Goal: Information Seeking & Learning: Compare options

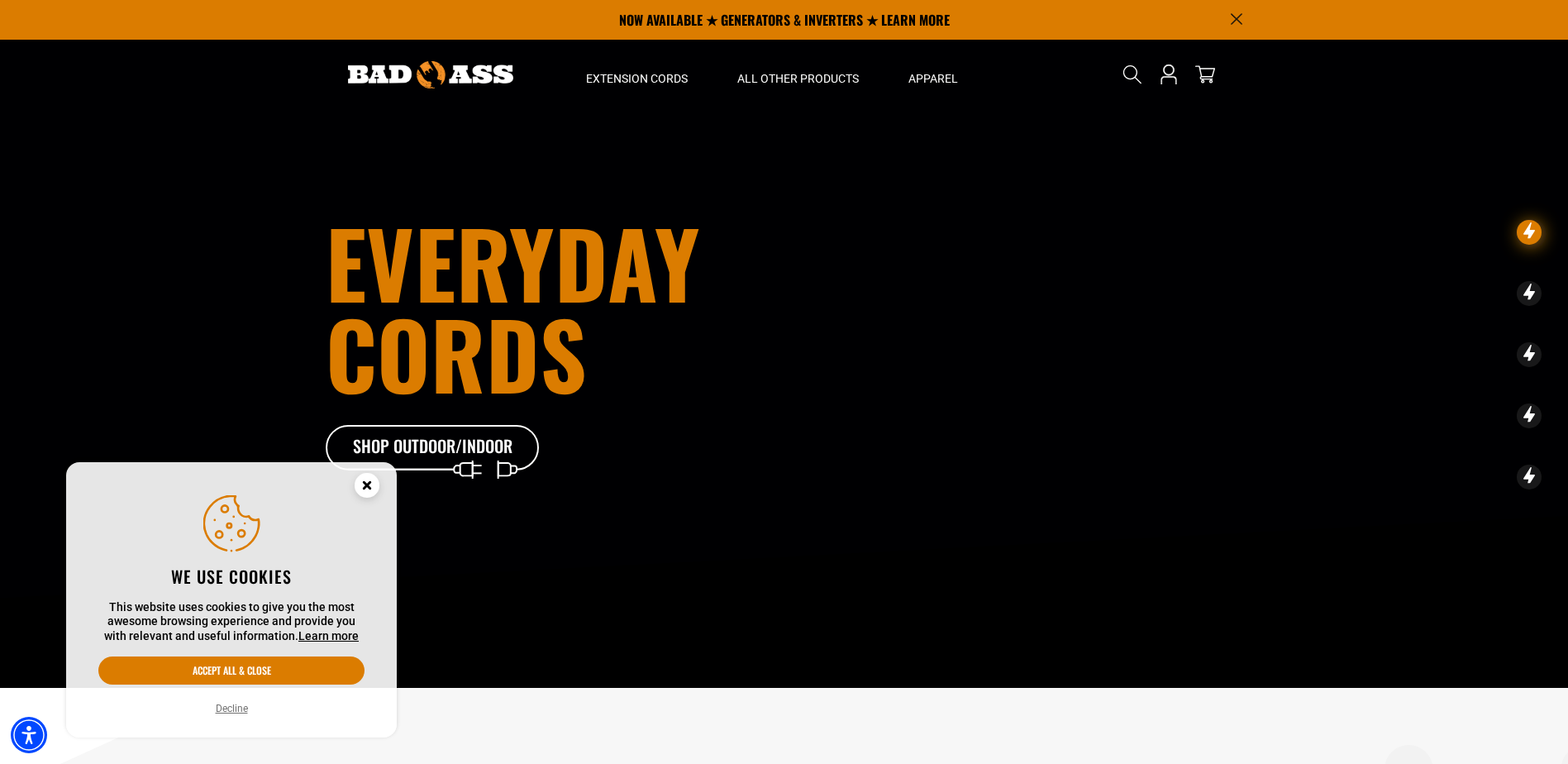
click at [363, 487] on circle "Close this option" at bounding box center [367, 485] width 25 height 25
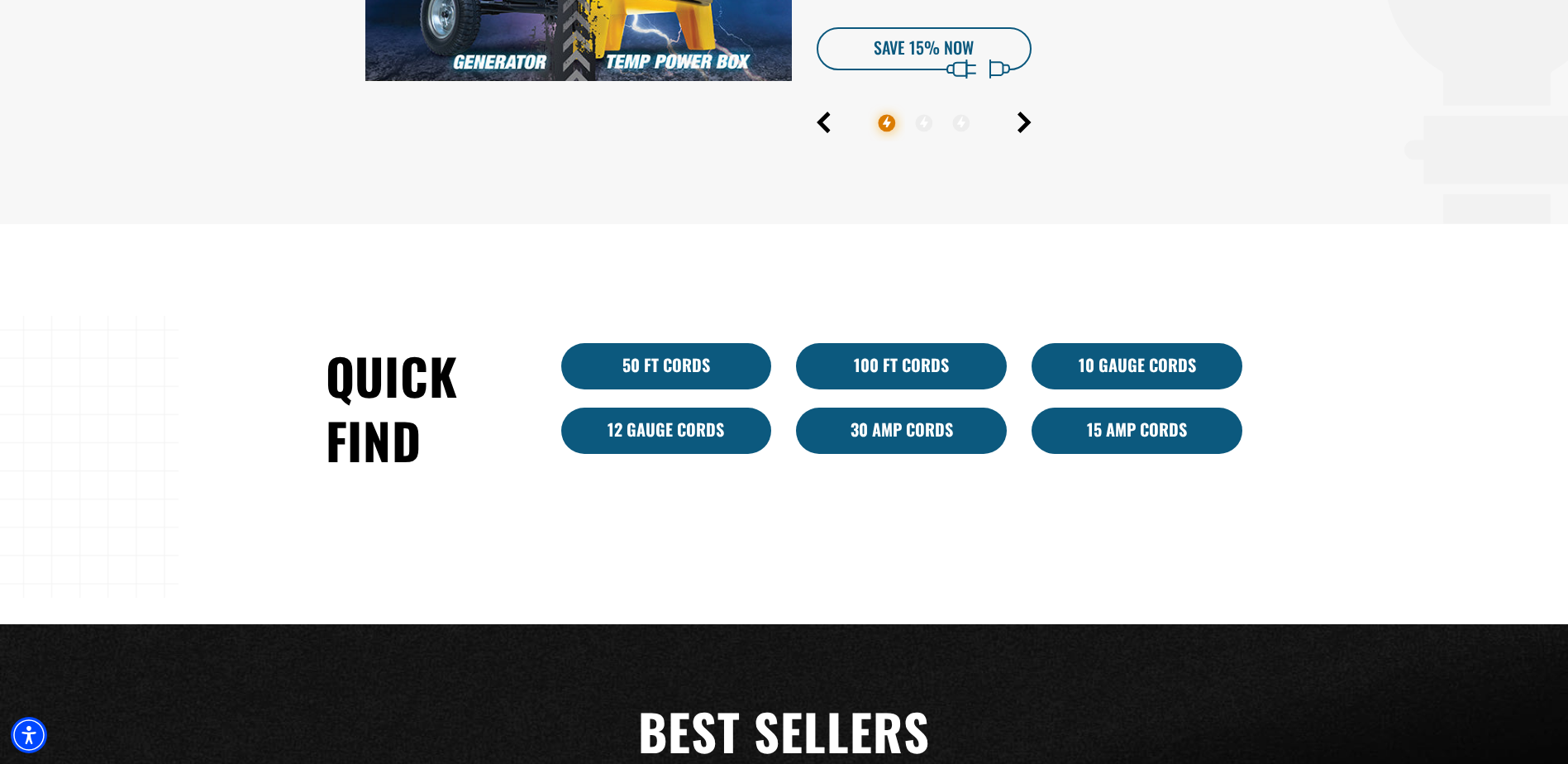
scroll to position [993, 0]
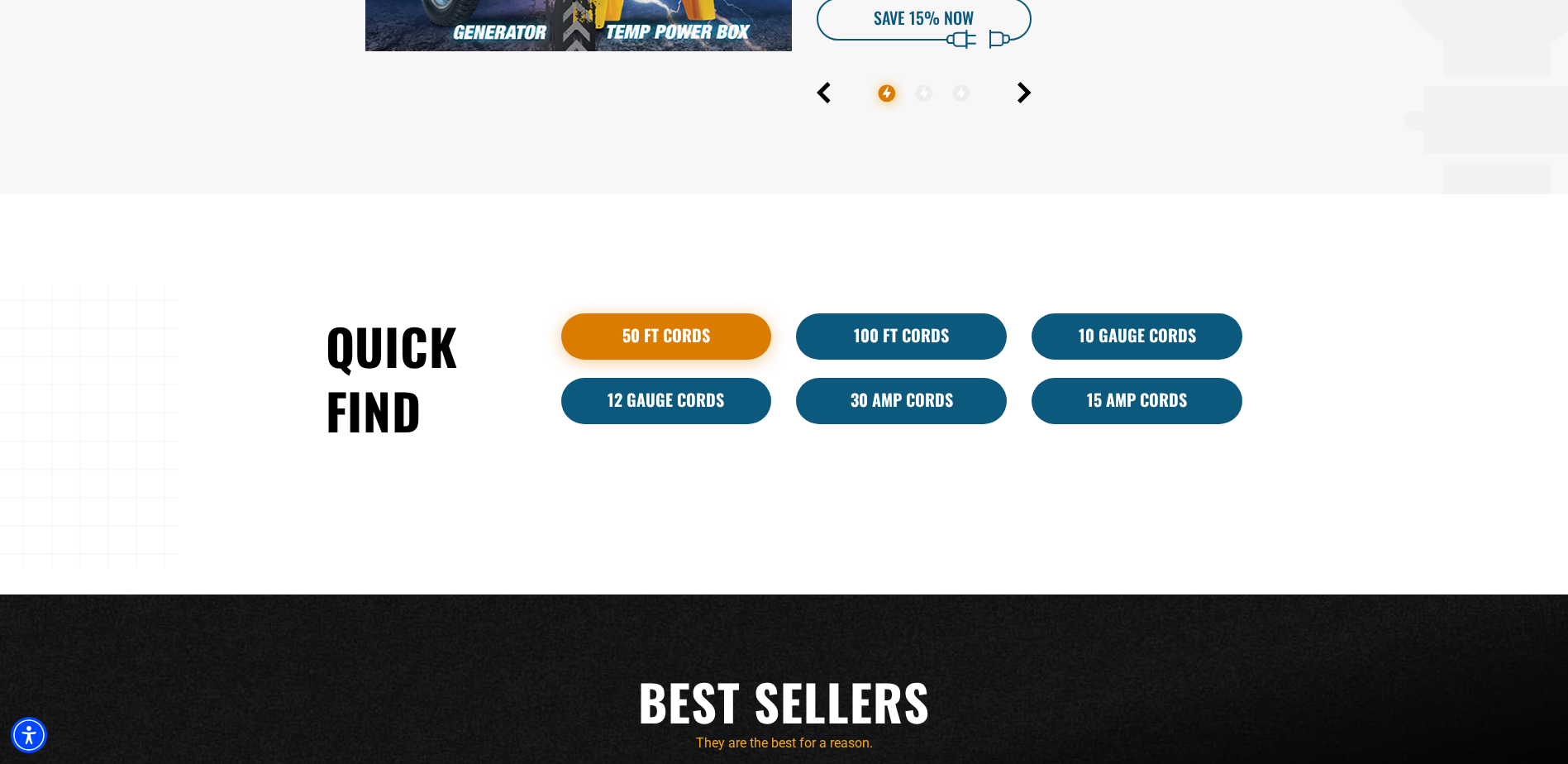
click at [656, 337] on link "50 ft cords" at bounding box center [666, 336] width 211 height 46
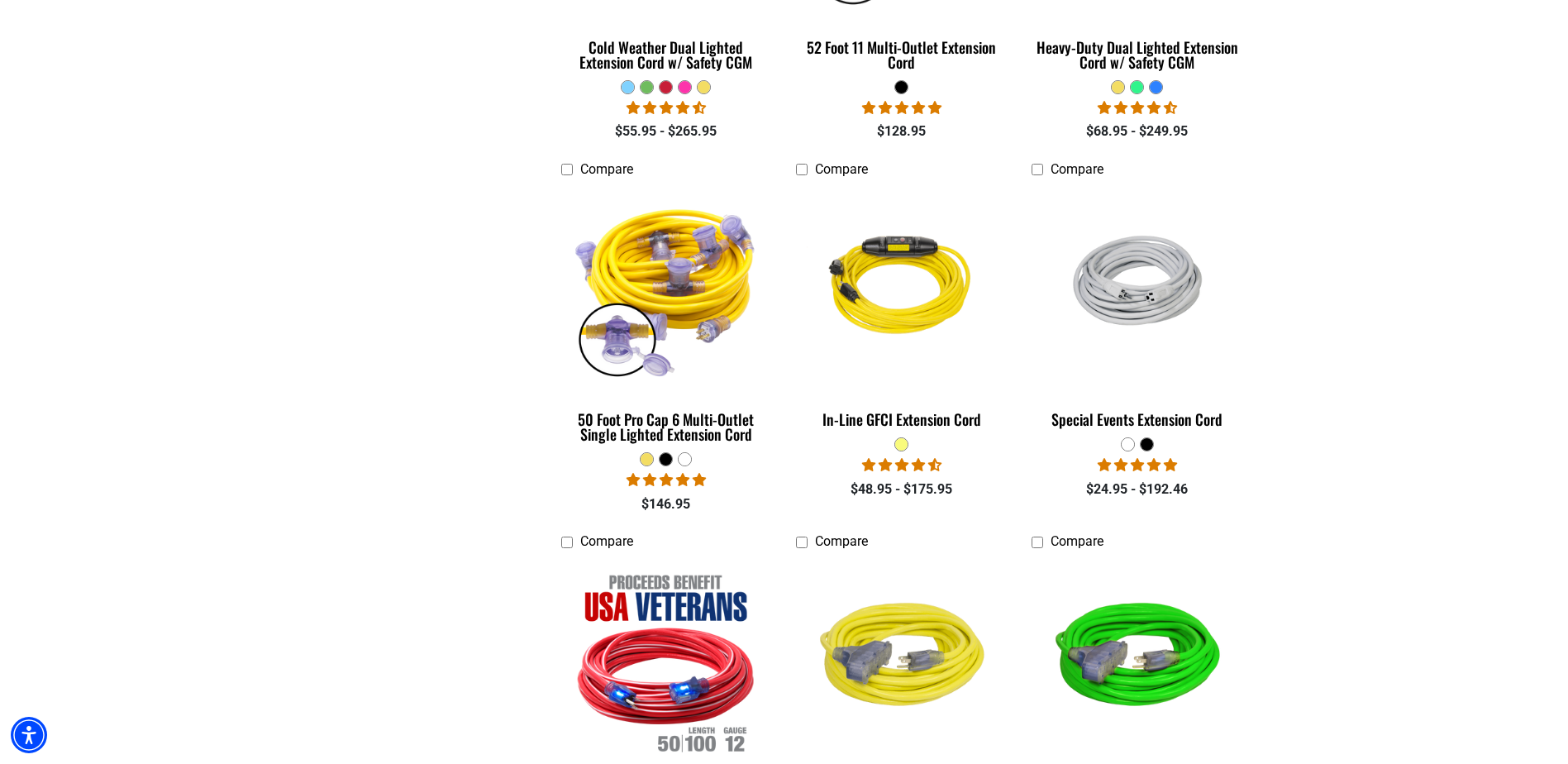
scroll to position [1489, 0]
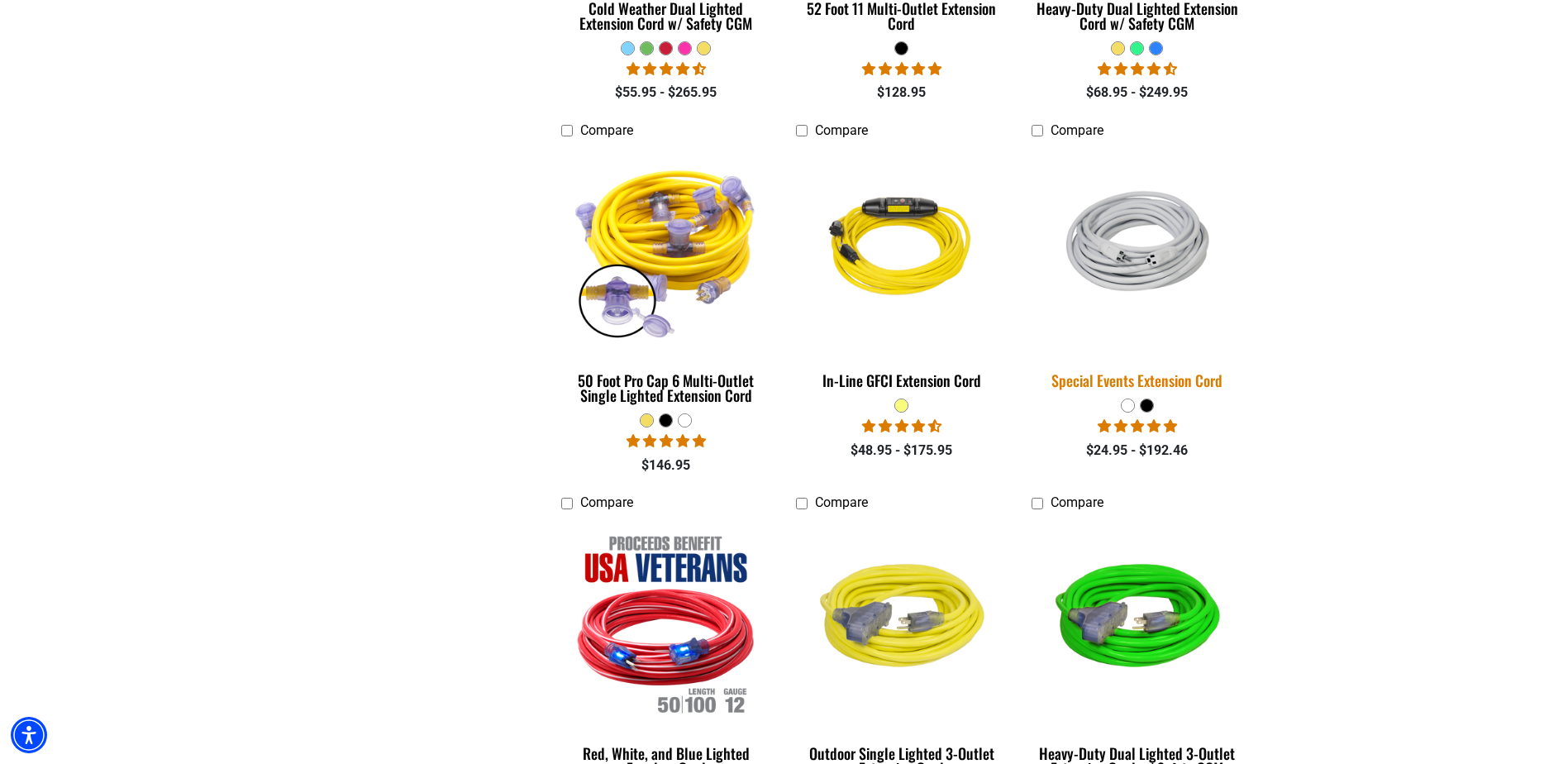
click at [1130, 384] on div "Special Events Extension Cord" at bounding box center [1136, 380] width 211 height 15
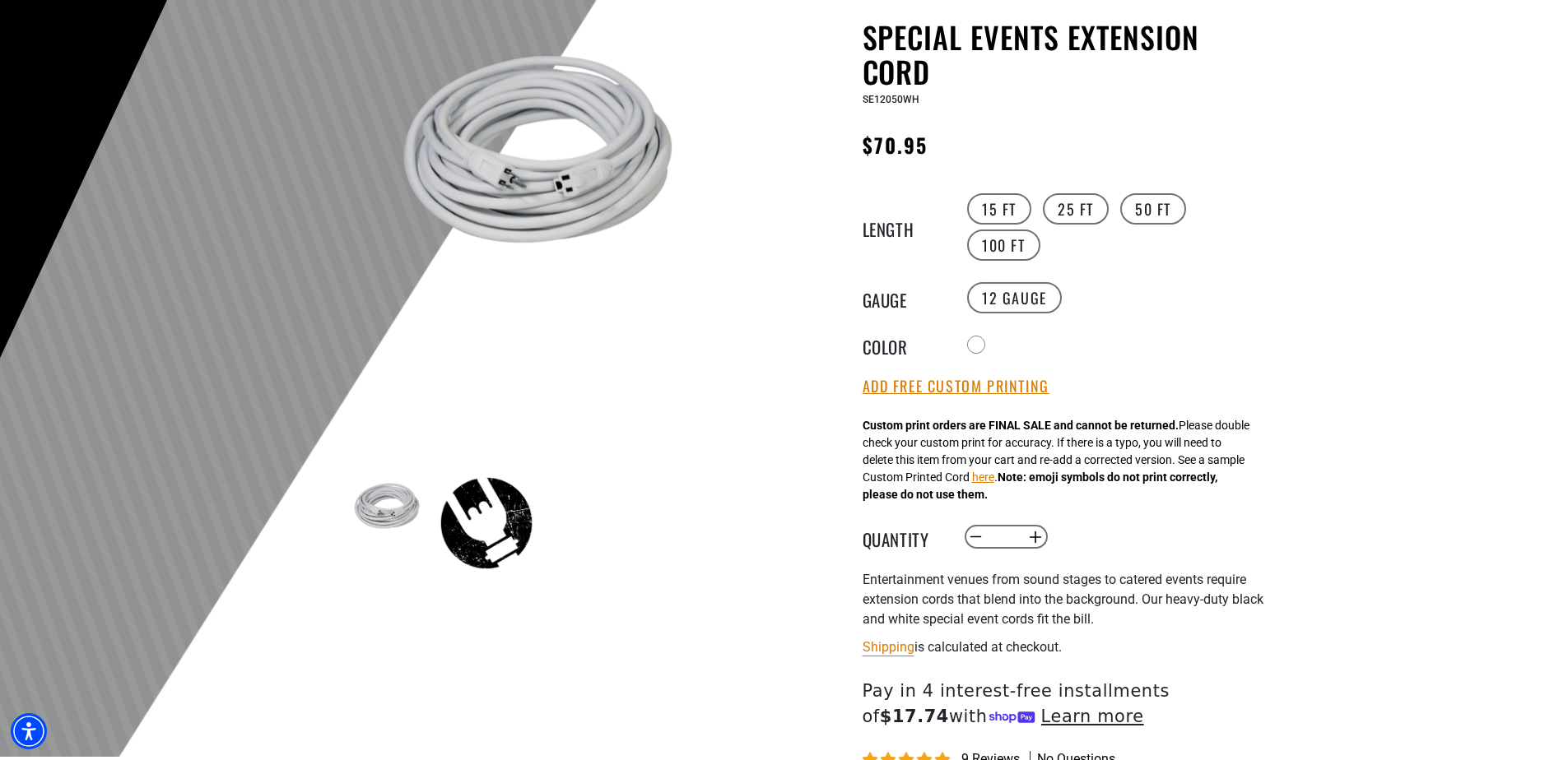
scroll to position [165, 0]
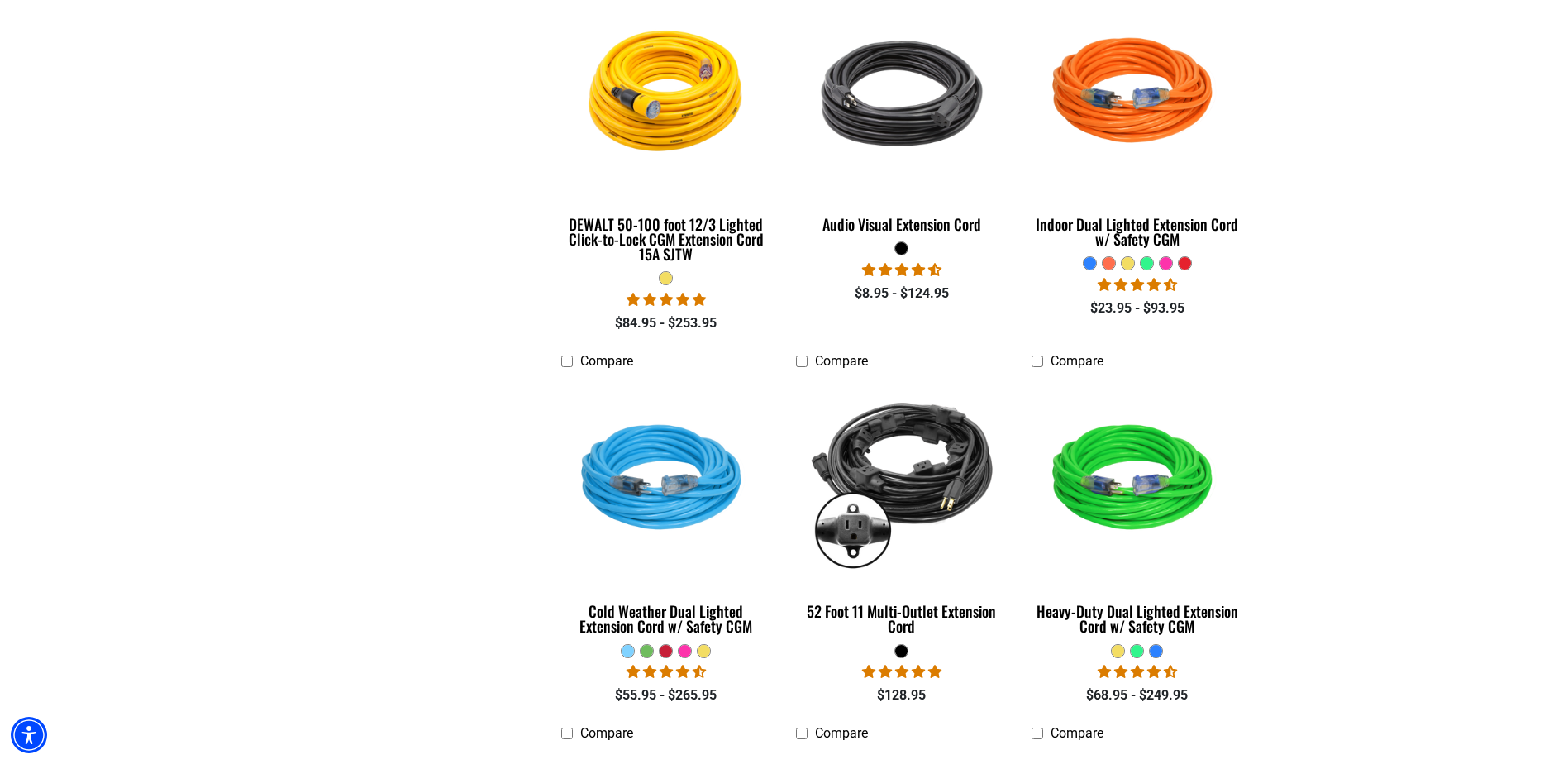
scroll to position [910, 0]
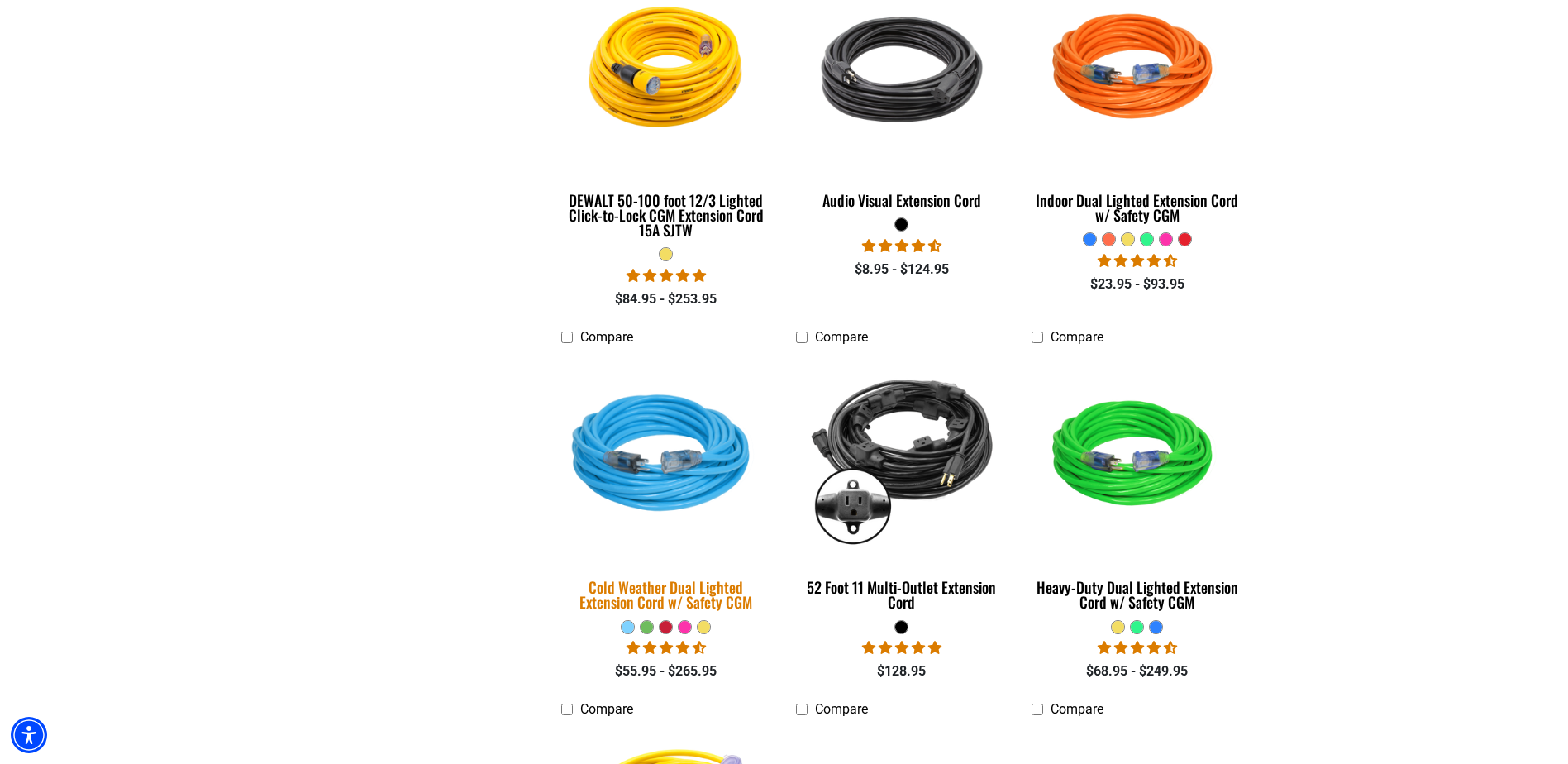
click at [685, 586] on div "Cold Weather Dual Lighted Extension Cord w/ Safety CGM" at bounding box center [666, 594] width 211 height 30
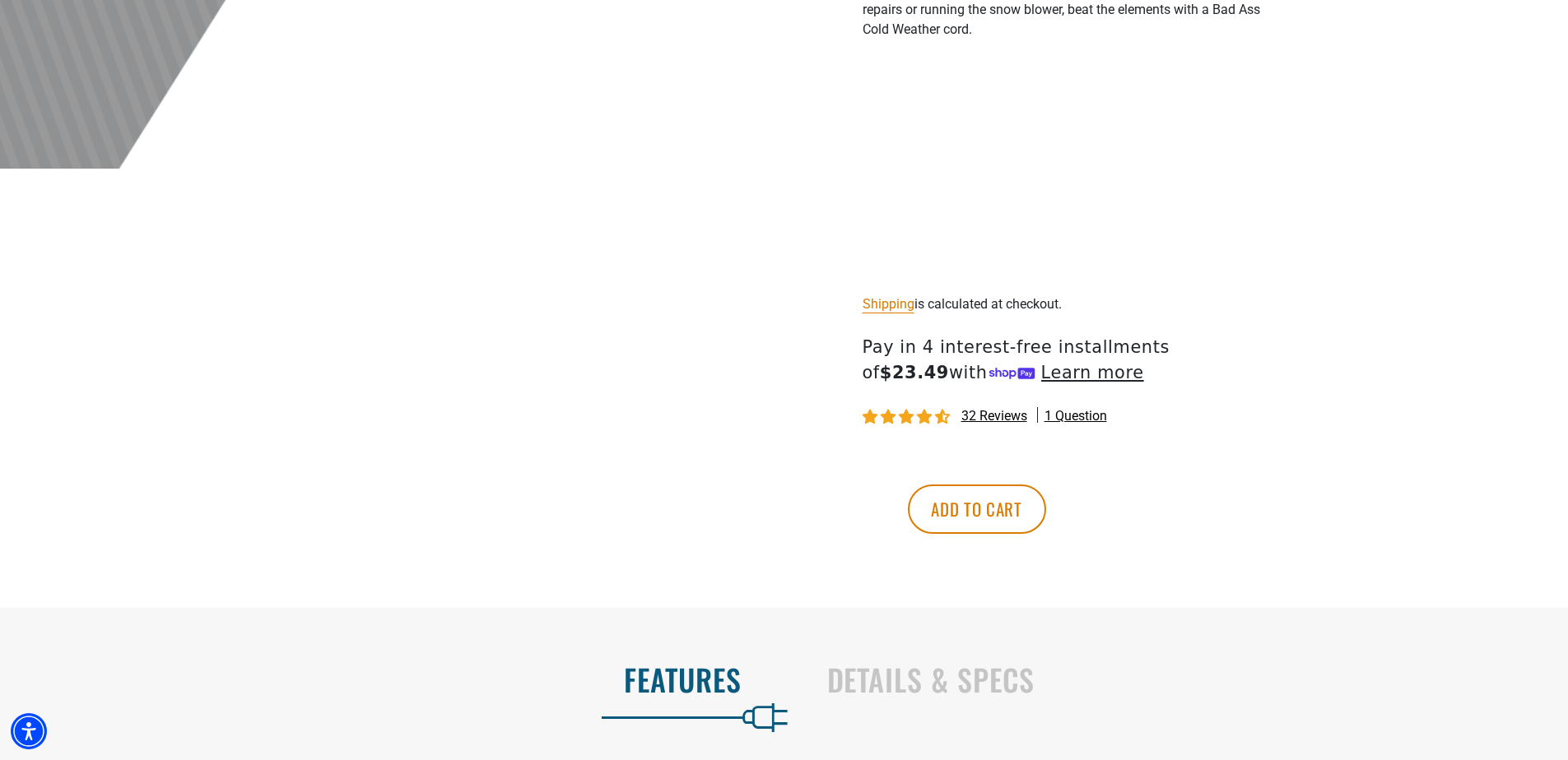
scroll to position [823, 0]
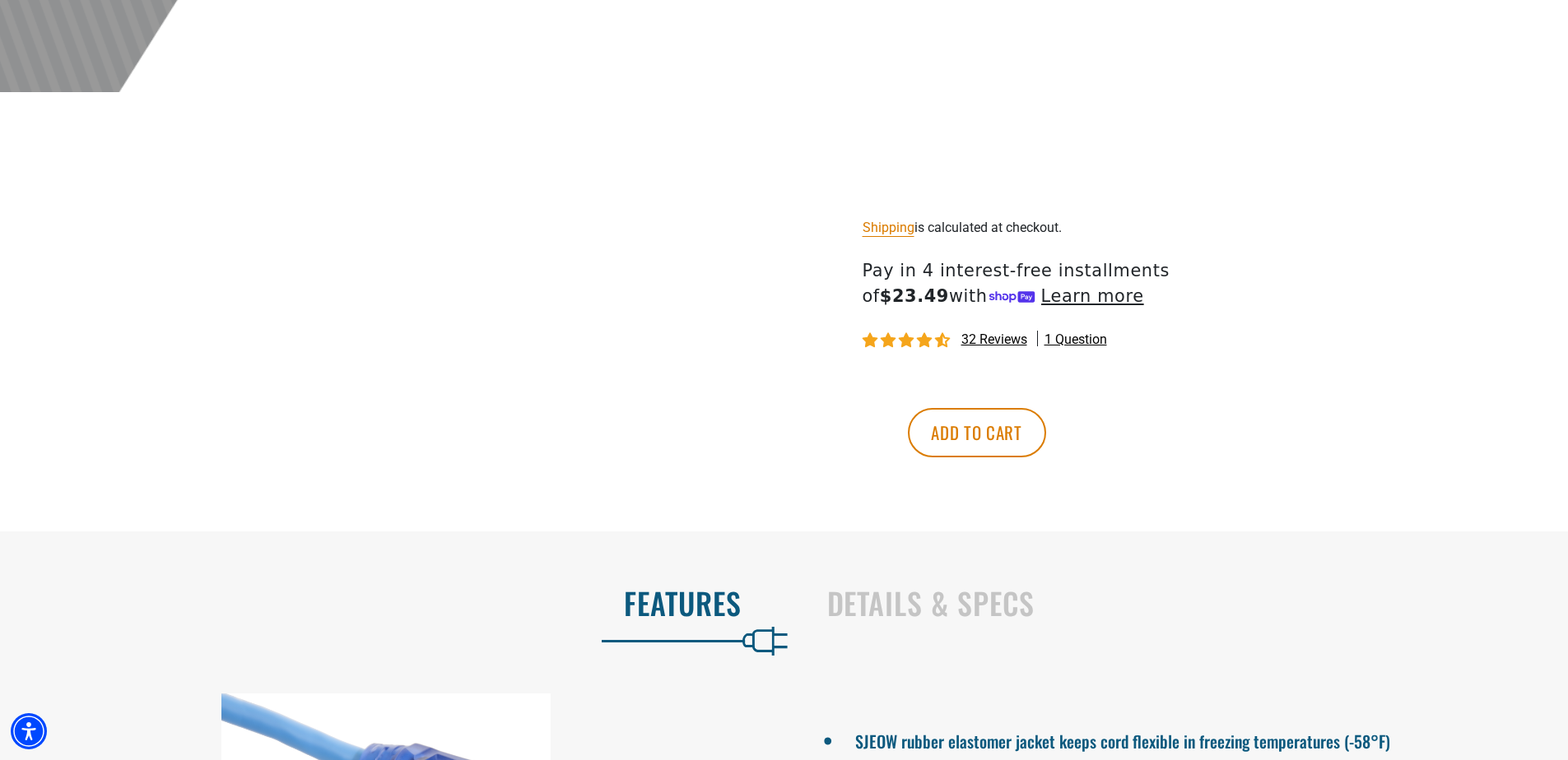
click at [1009, 347] on span "32 reviews" at bounding box center [995, 340] width 66 height 15
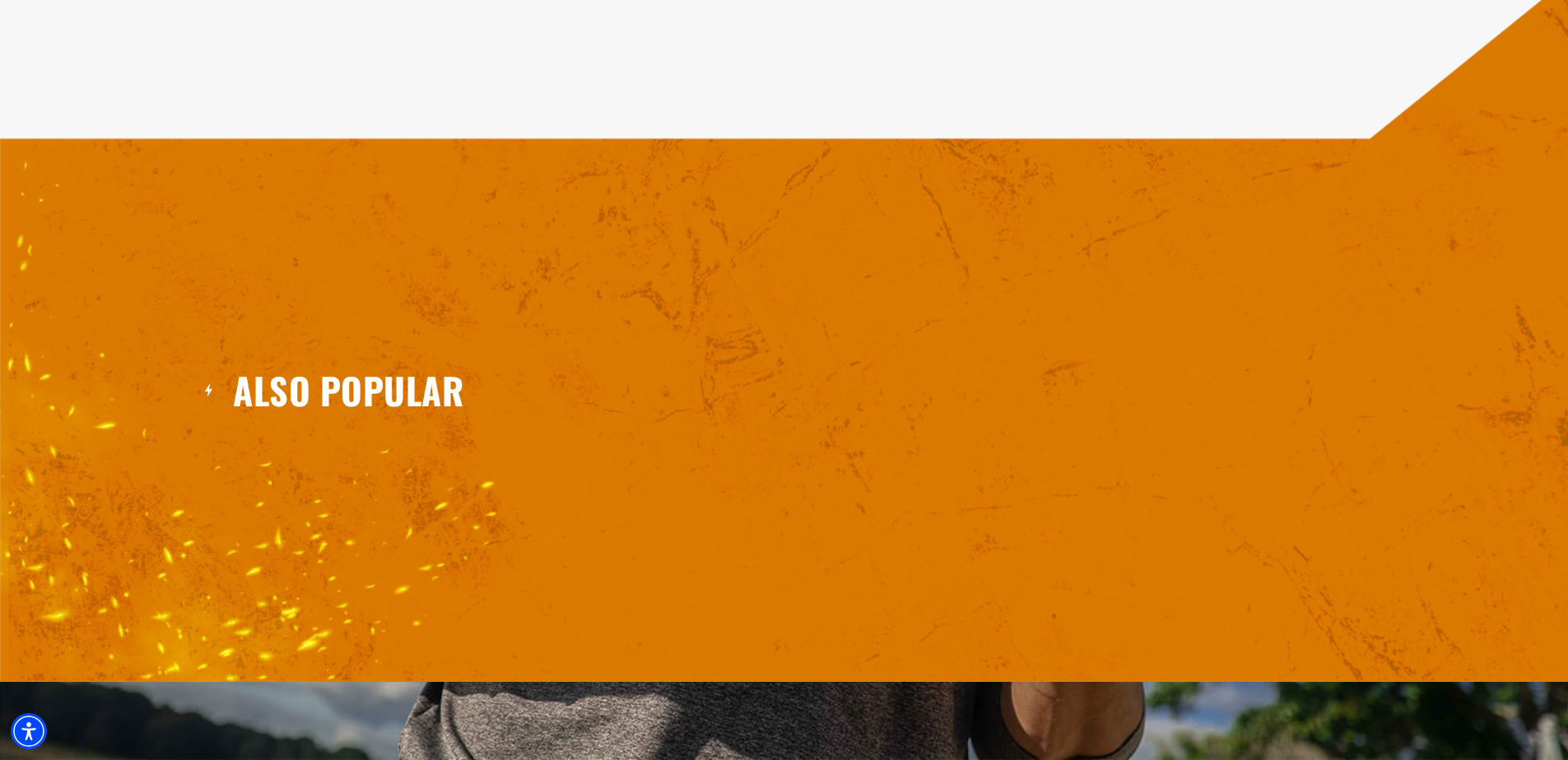
scroll to position [2977, 0]
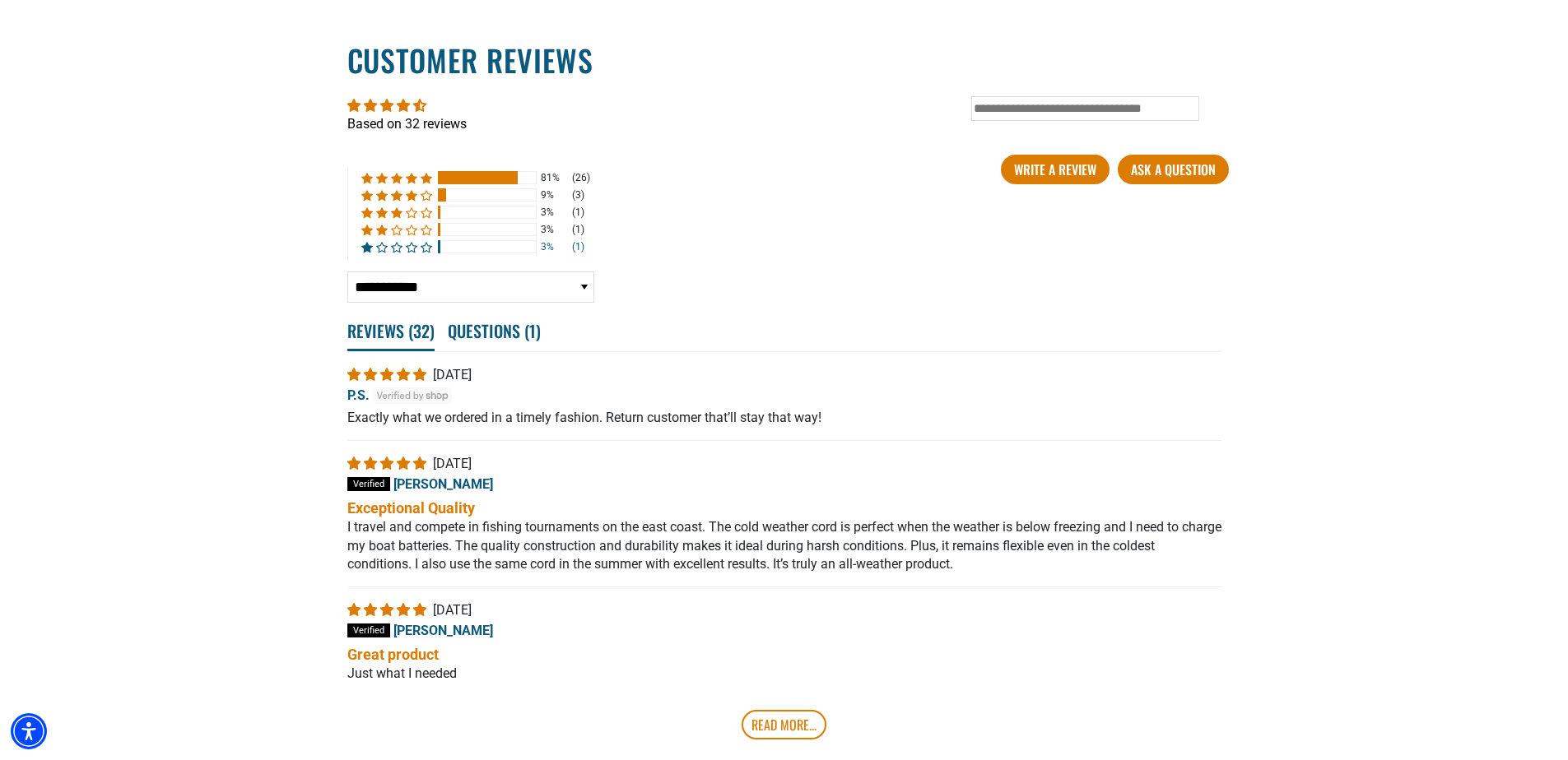
click at [468, 251] on div at bounding box center [488, 247] width 99 height 14
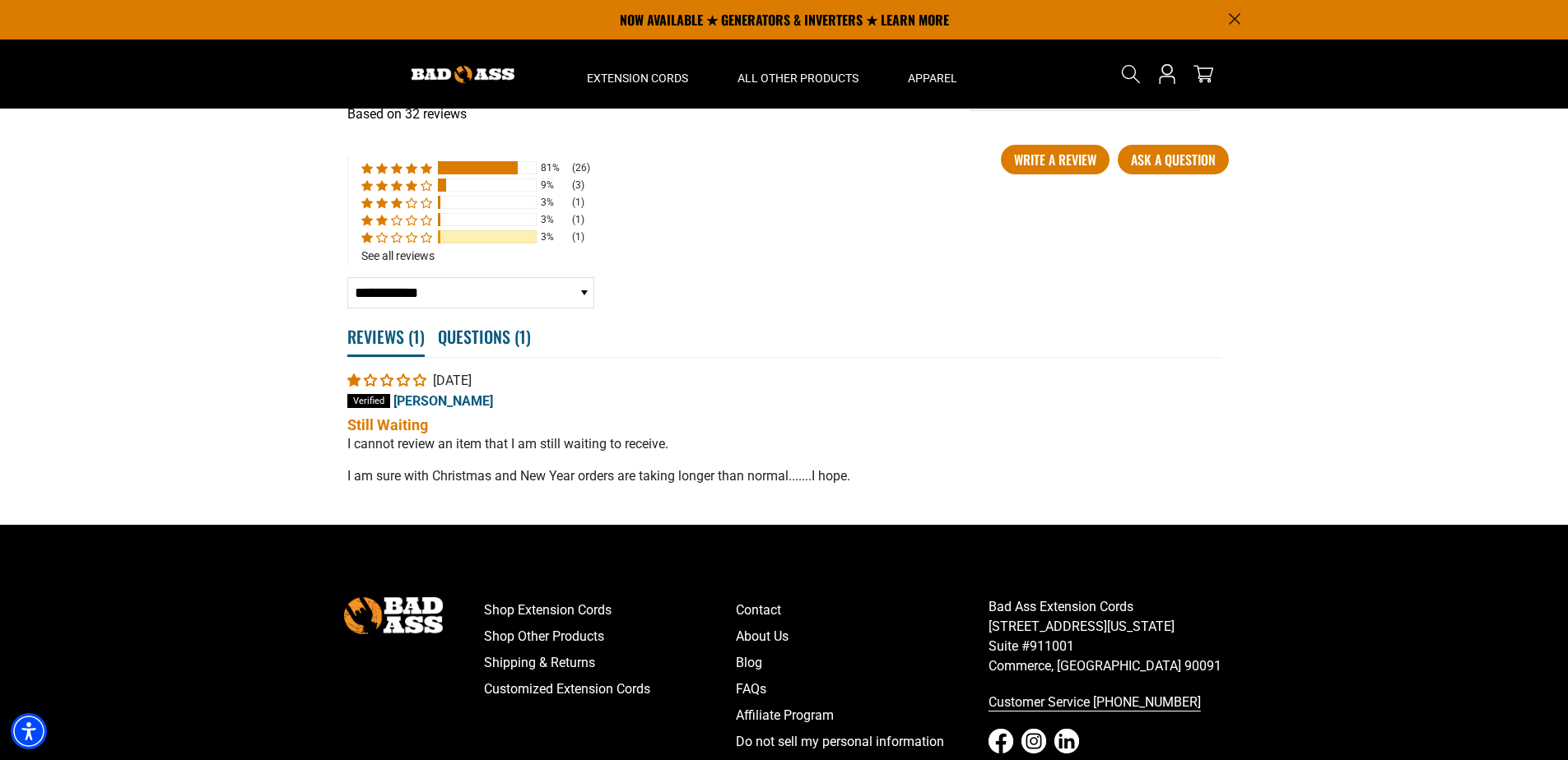
scroll to position [2987, 0]
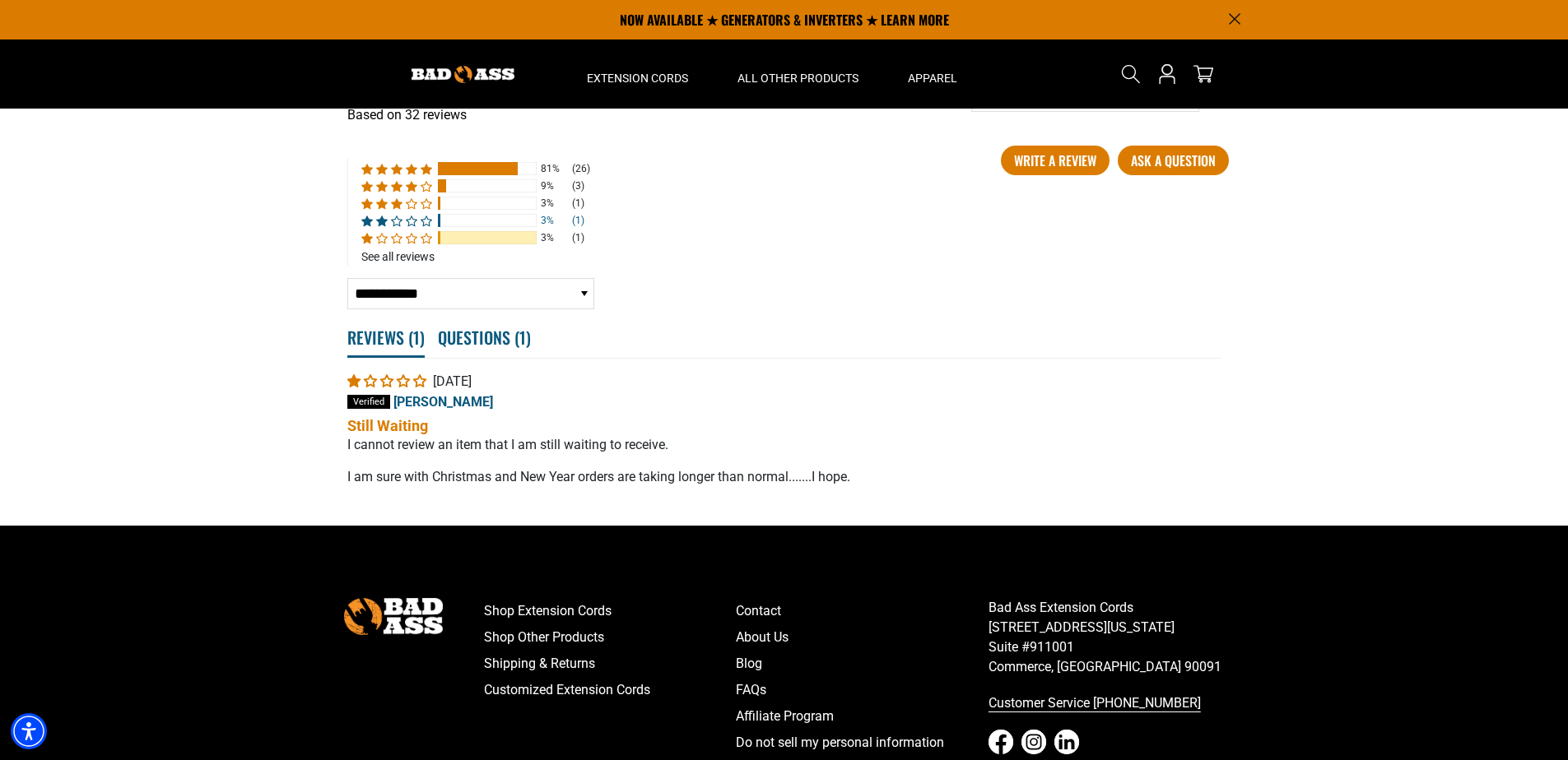
click at [481, 222] on div at bounding box center [488, 221] width 99 height 14
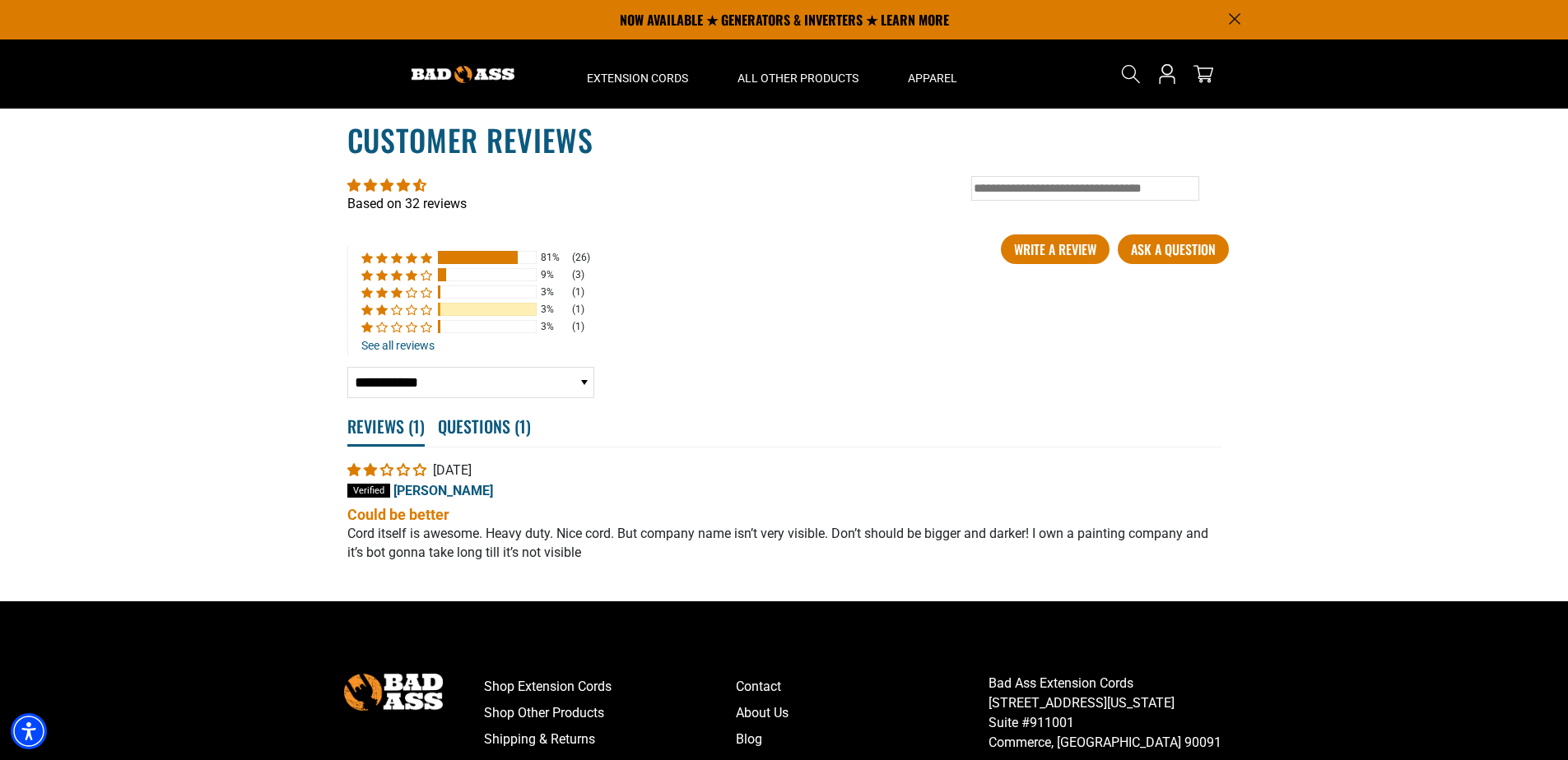
scroll to position [2891, 0]
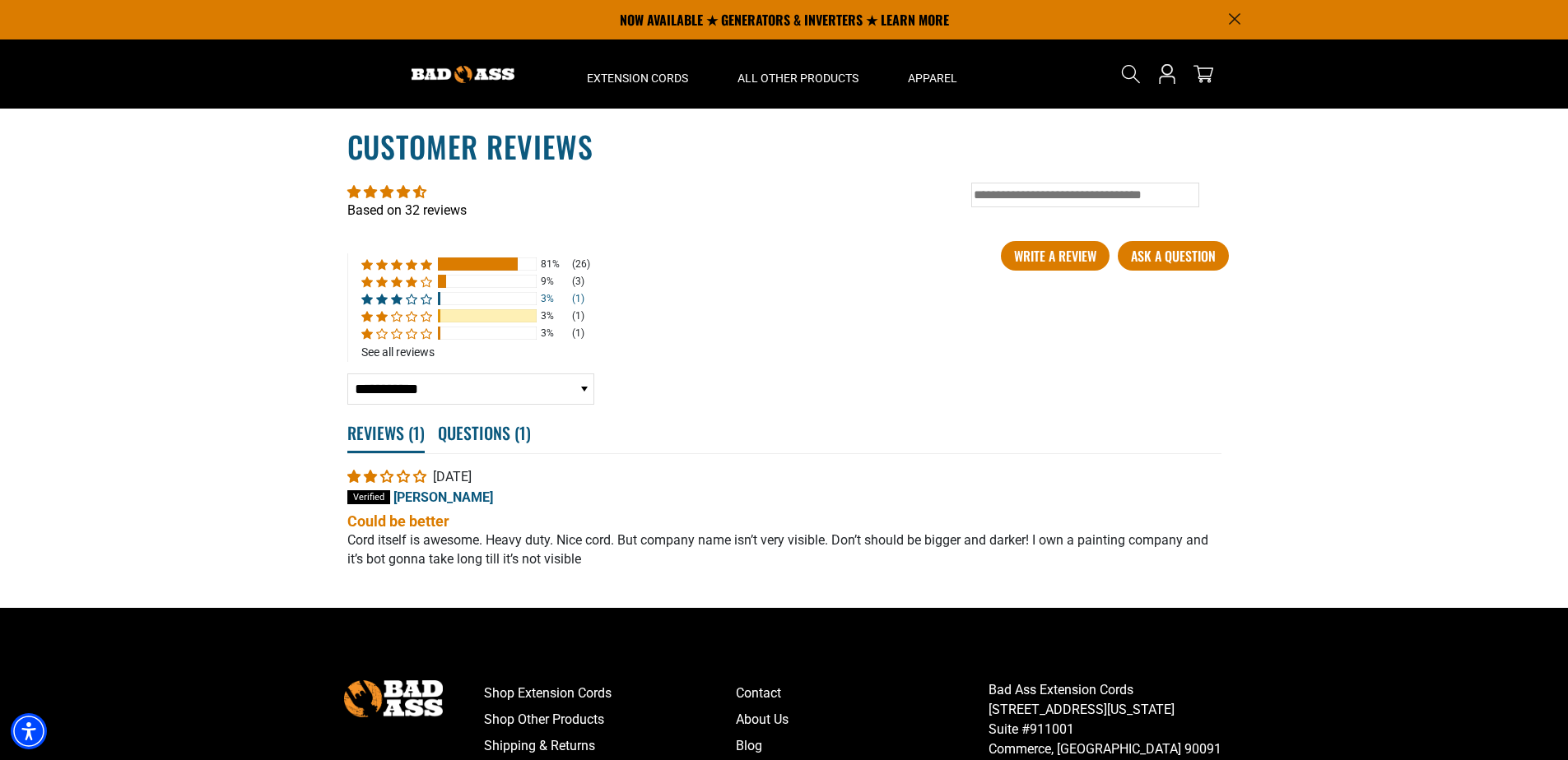
click at [478, 300] on div at bounding box center [488, 299] width 99 height 14
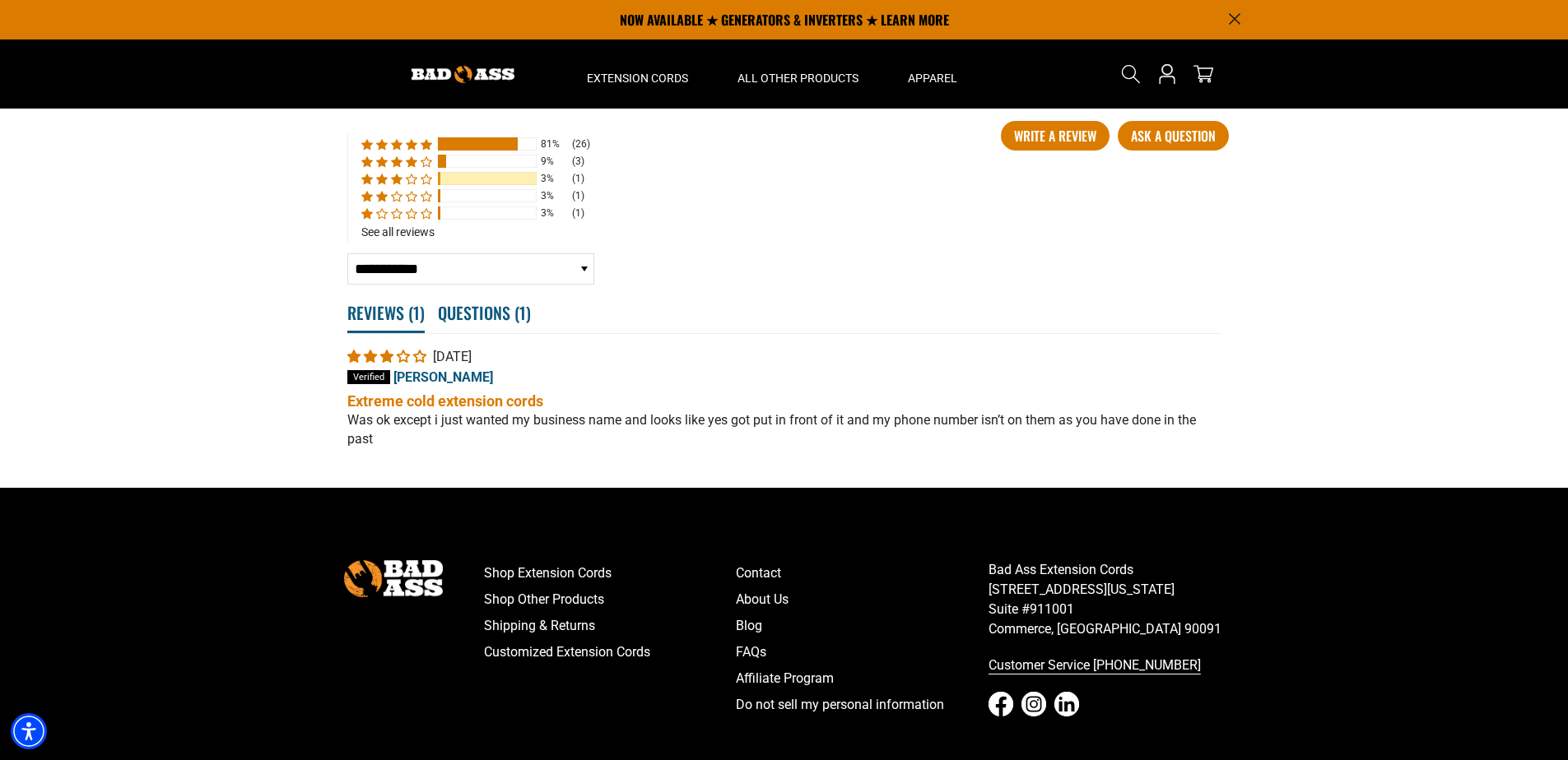
scroll to position [2973, 0]
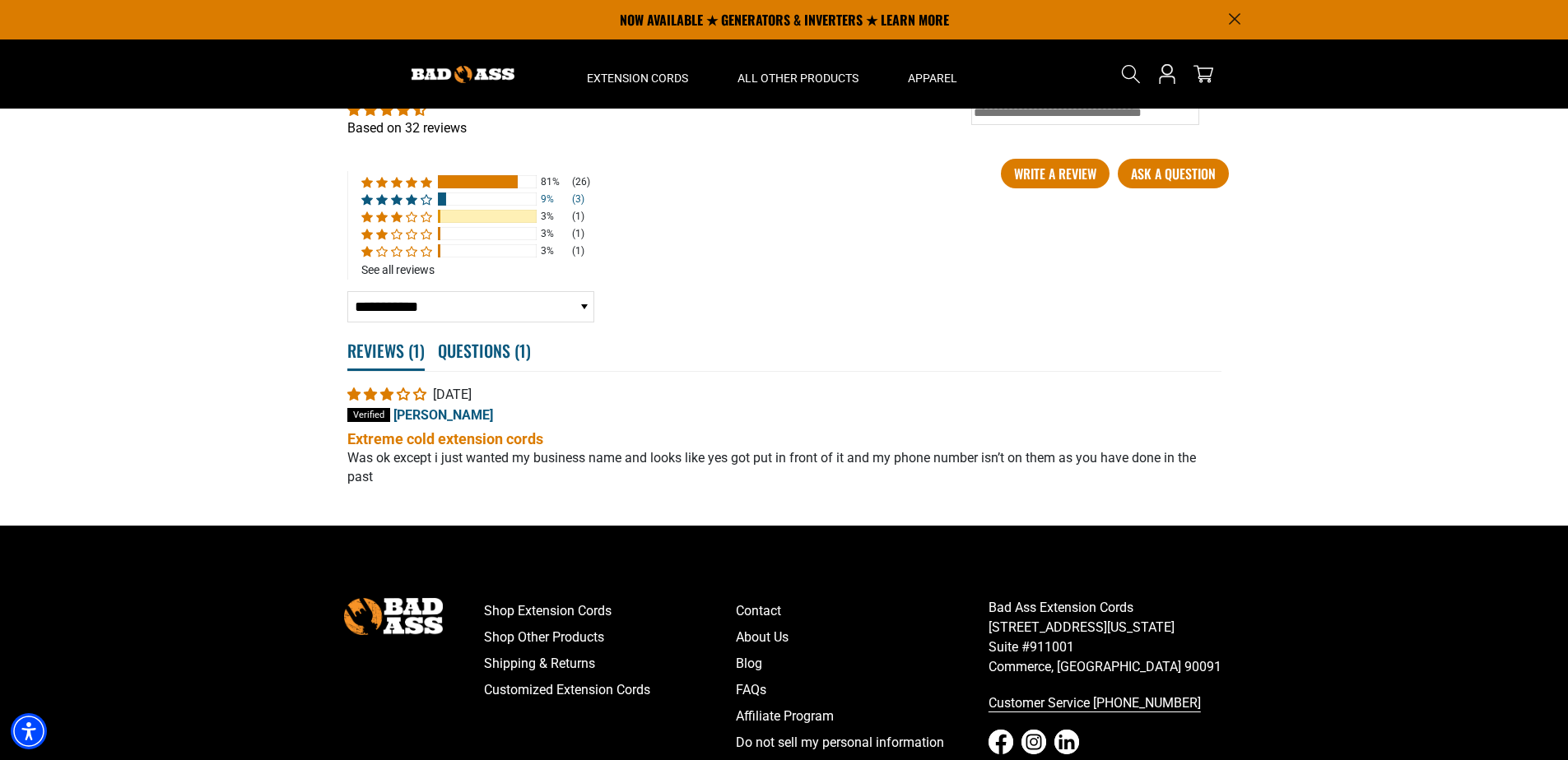
click at [498, 198] on div at bounding box center [488, 200] width 99 height 14
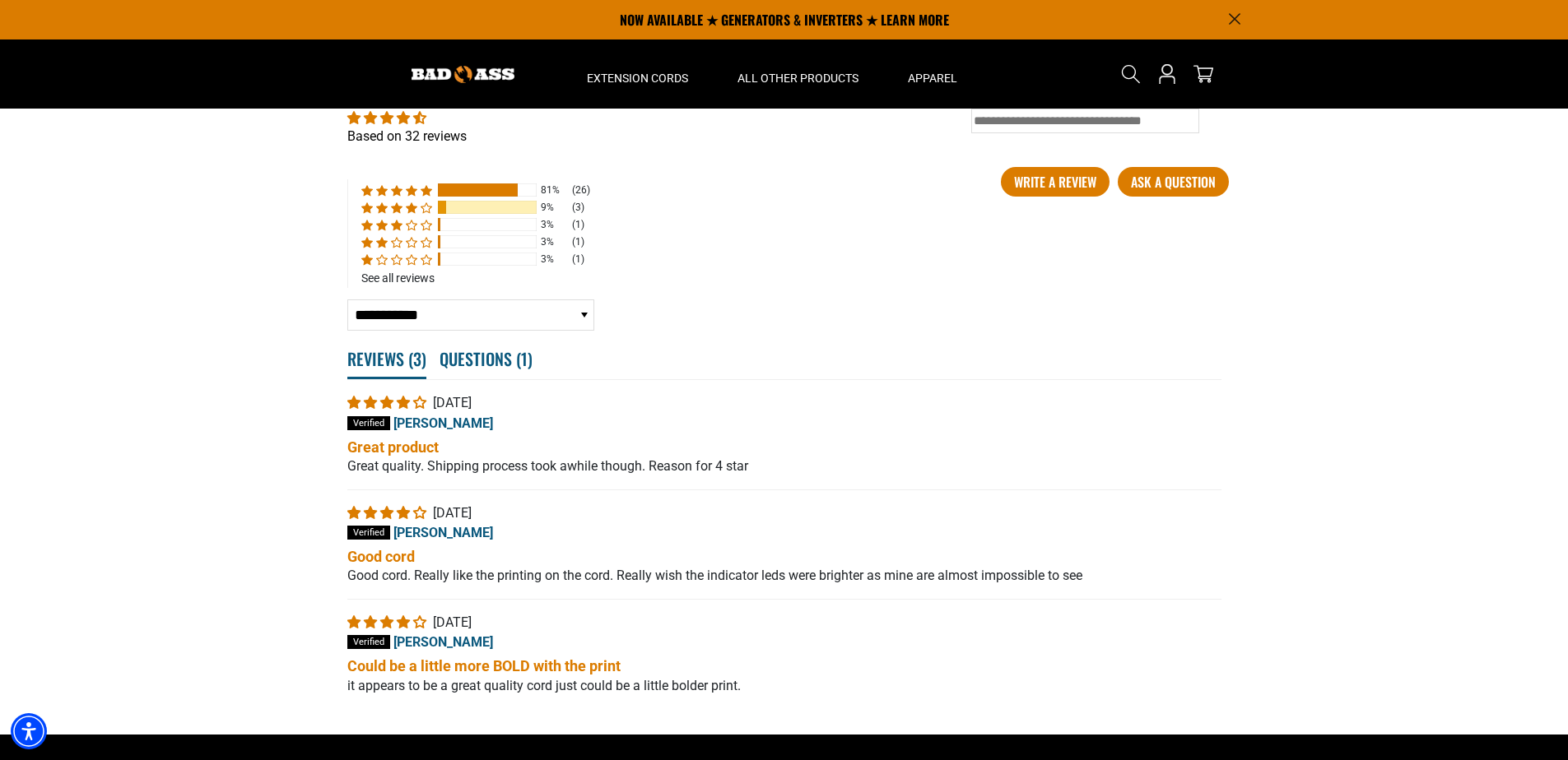
scroll to position [2928, 0]
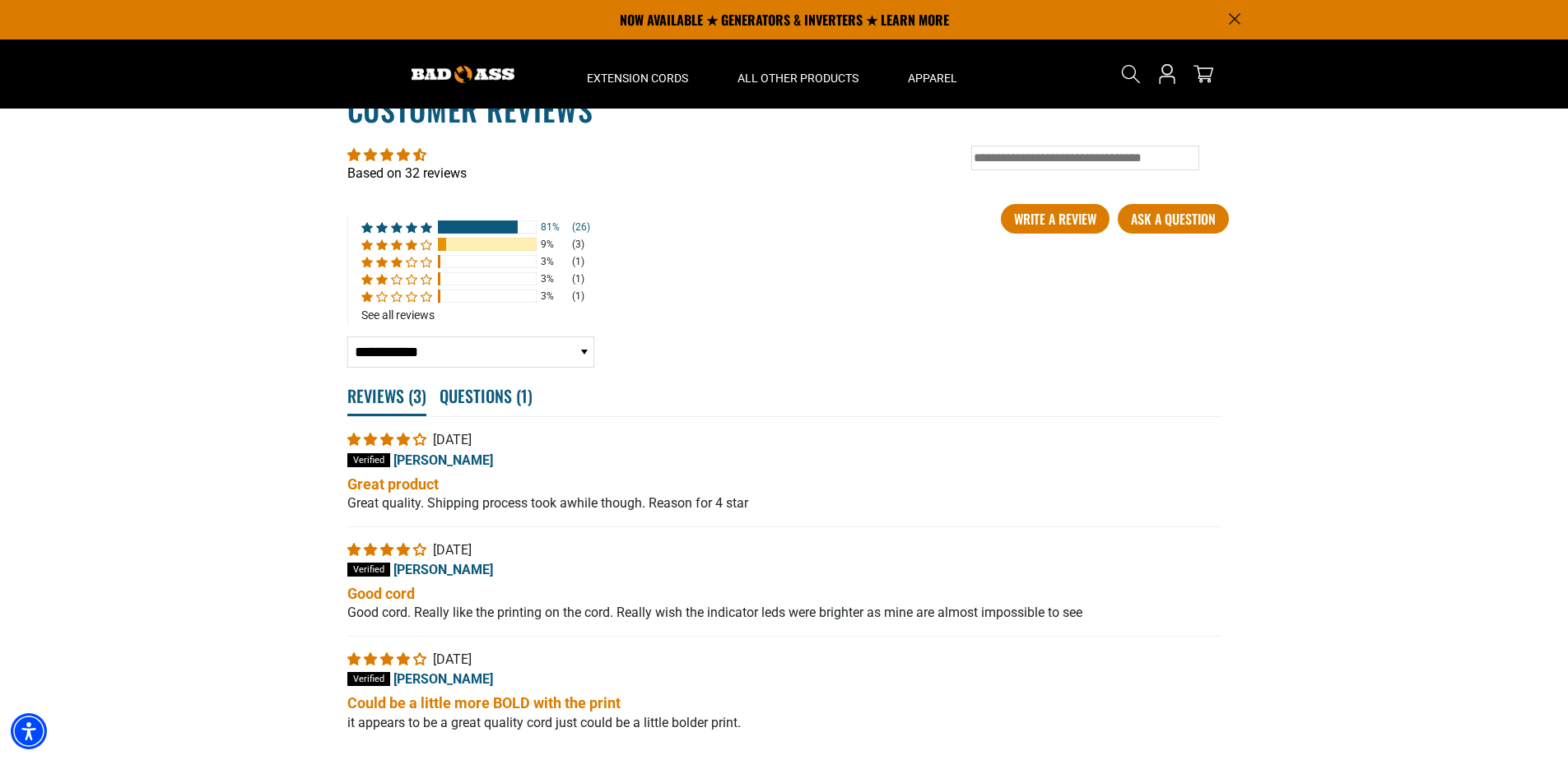
click at [493, 230] on div at bounding box center [478, 228] width 80 height 14
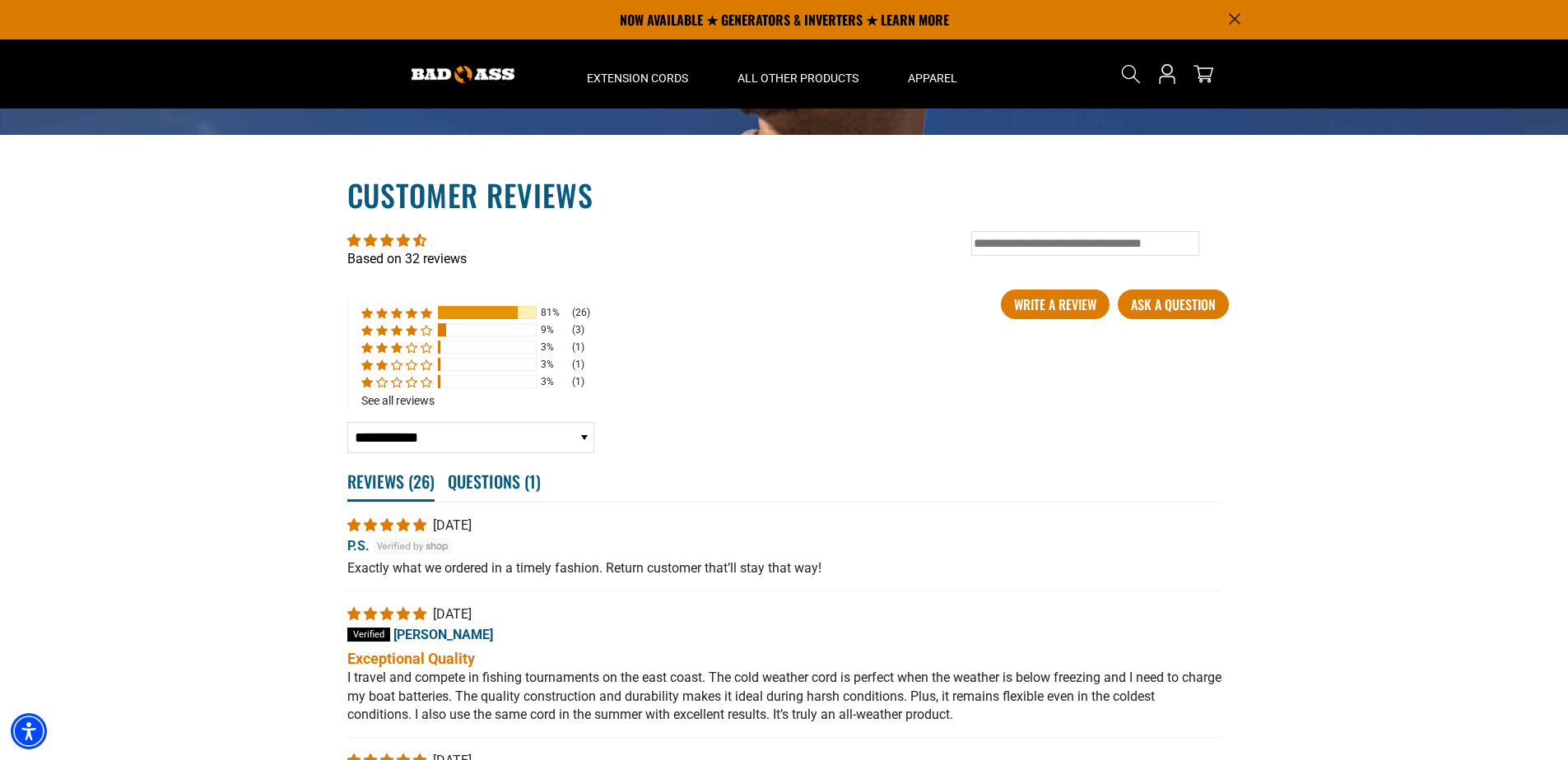
scroll to position [2692, 0]
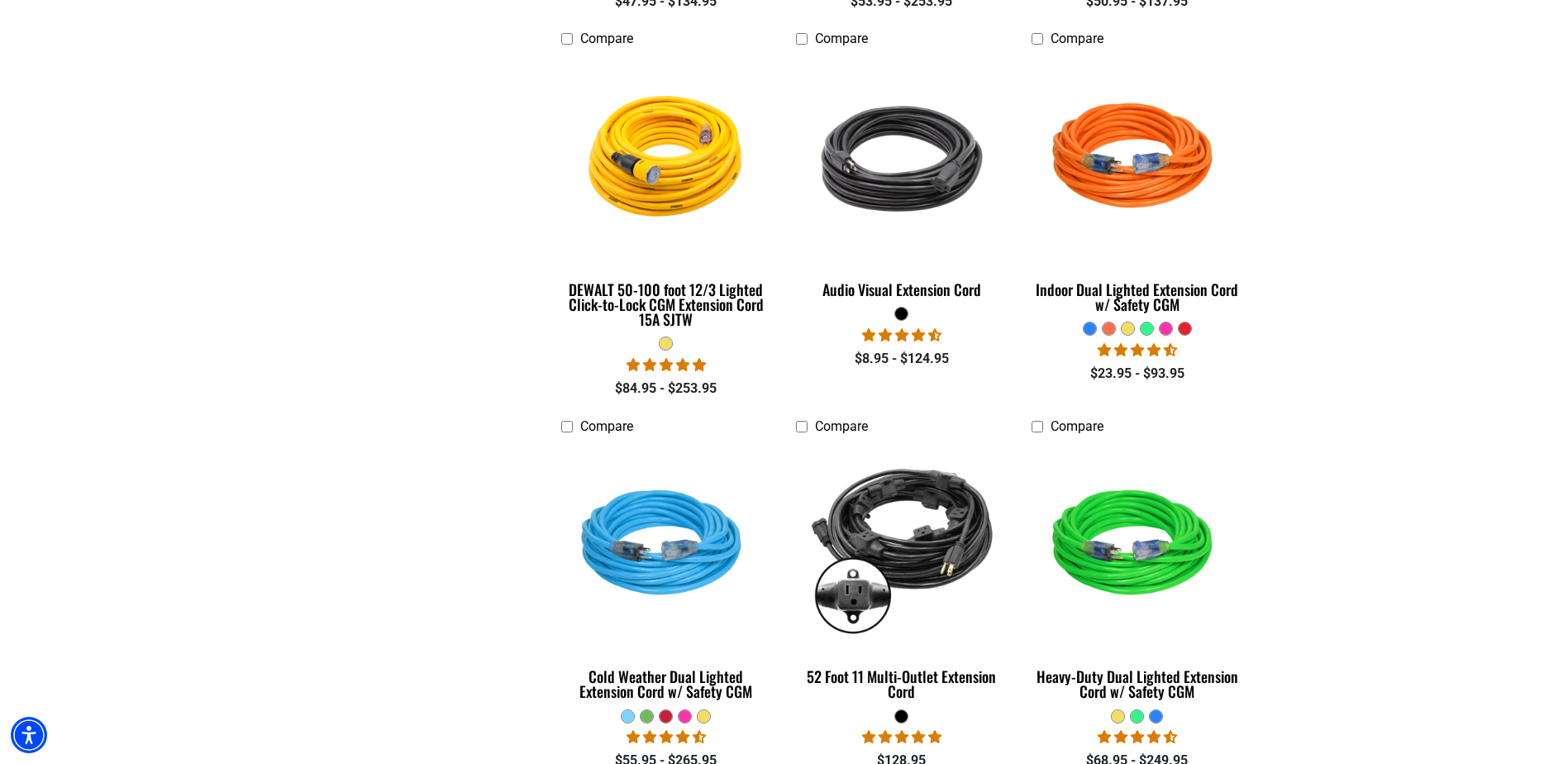
scroll to position [827, 0]
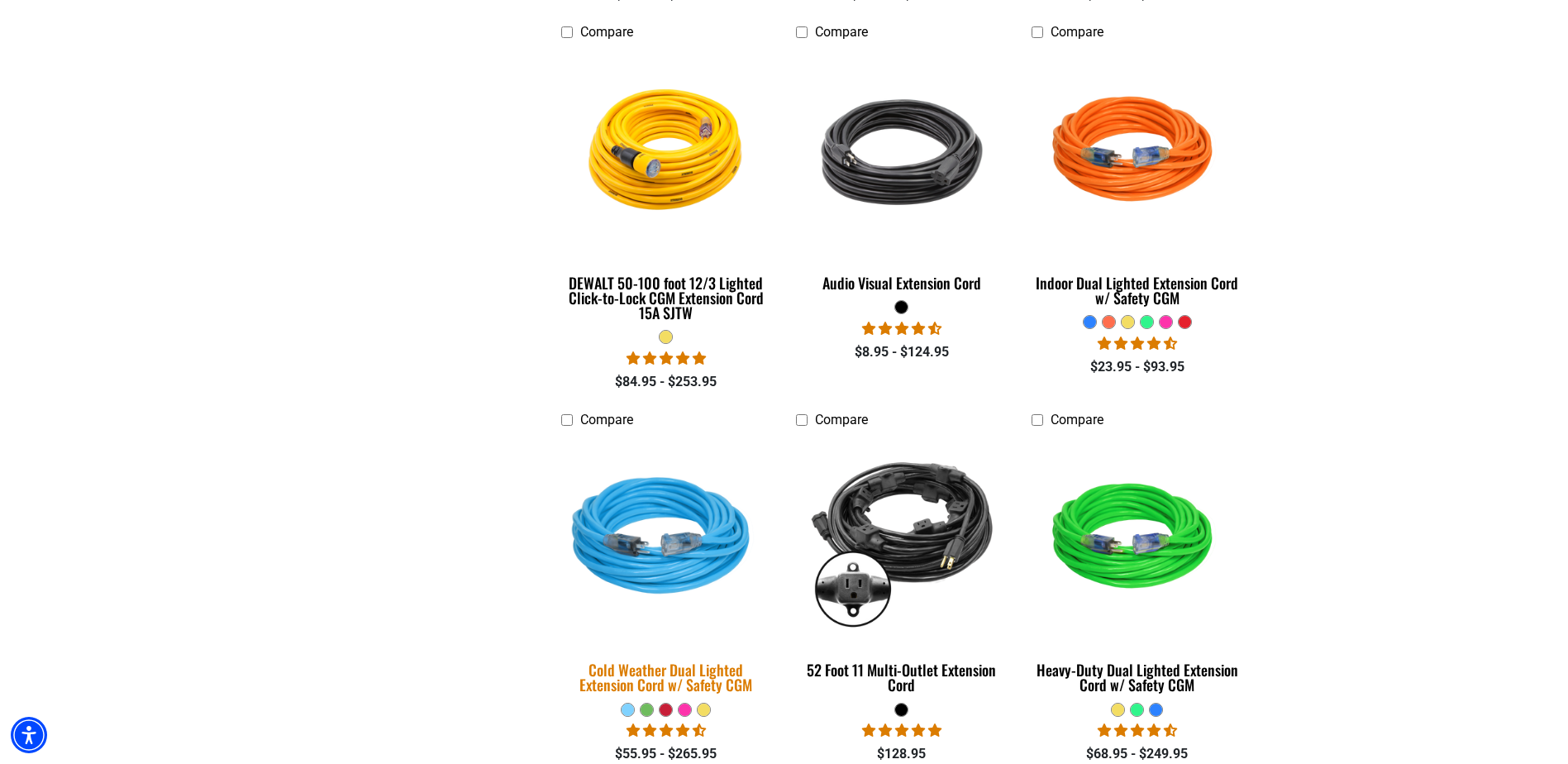
click at [634, 668] on div "Cold Weather Dual Lighted Extension Cord w/ Safety CGM" at bounding box center [666, 677] width 211 height 30
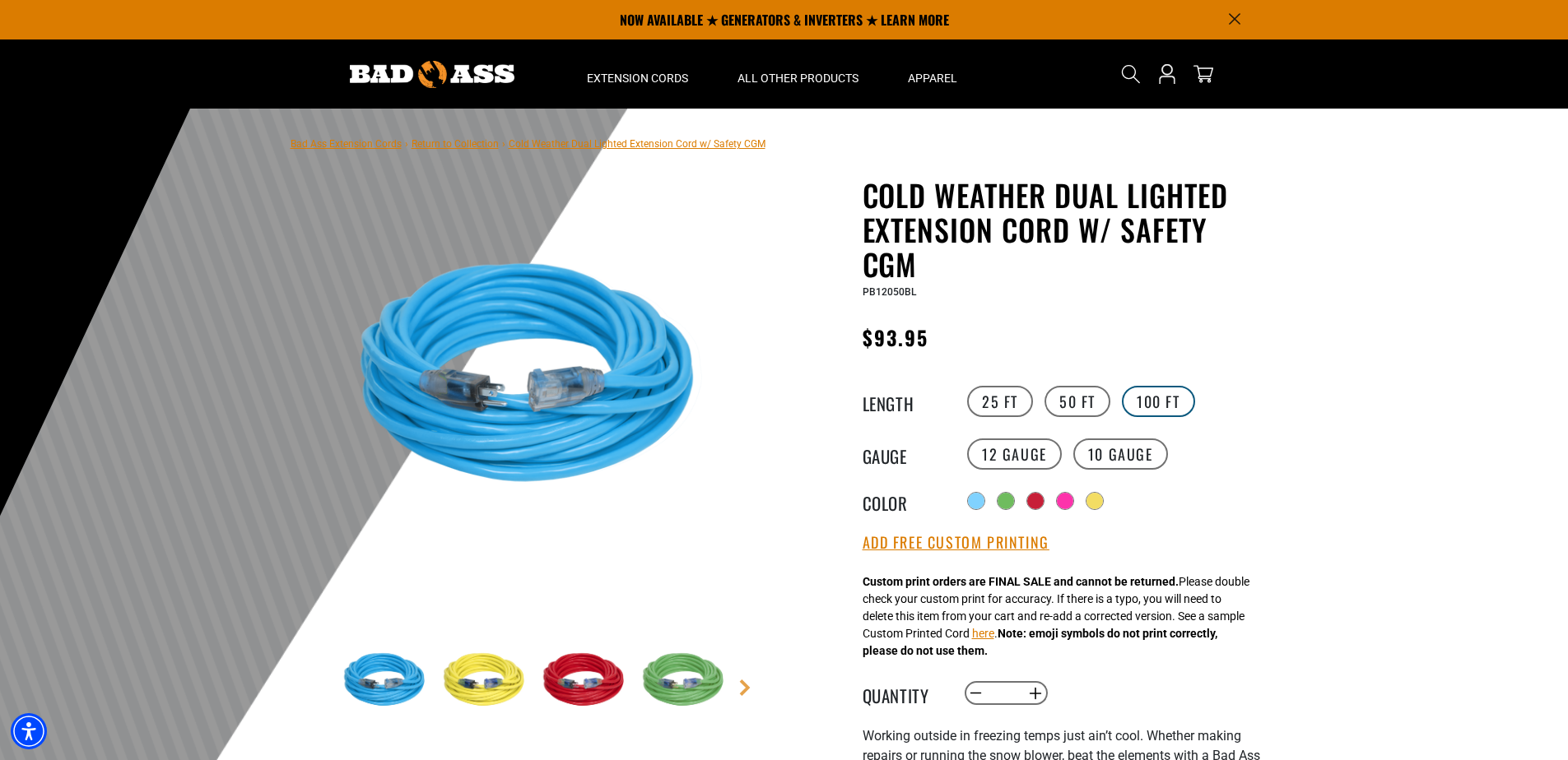
click at [1164, 399] on label "100 FT" at bounding box center [1159, 402] width 73 height 31
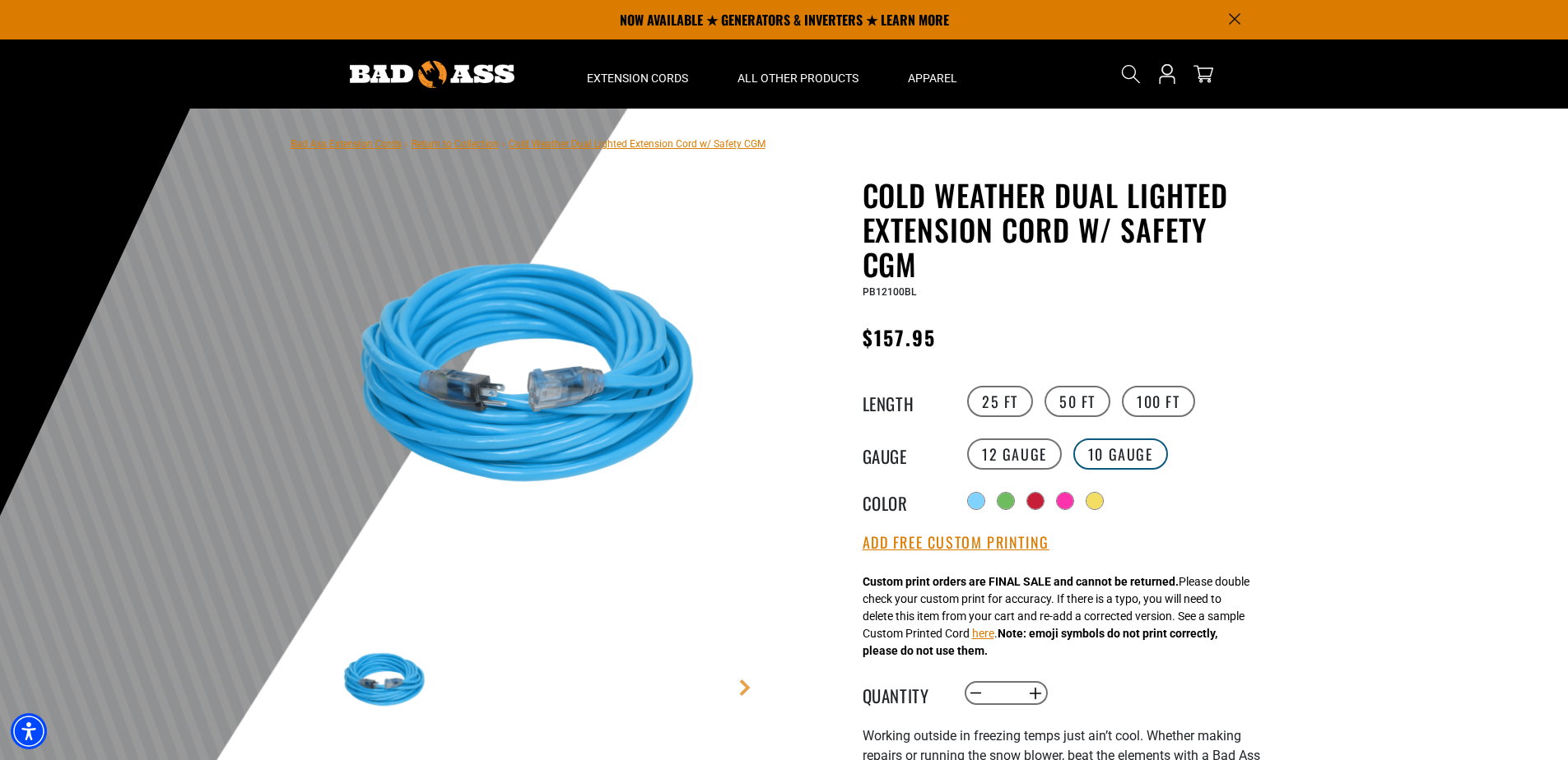
click at [1114, 456] on label "10 Gauge" at bounding box center [1120, 454] width 94 height 31
click at [1007, 454] on label "12 Gauge" at bounding box center [1014, 454] width 94 height 31
click at [1101, 450] on label "10 Gauge" at bounding box center [1120, 454] width 94 height 31
click at [1019, 458] on label "12 Gauge" at bounding box center [1014, 454] width 94 height 31
click at [1069, 401] on label "50 FT" at bounding box center [1078, 402] width 66 height 31
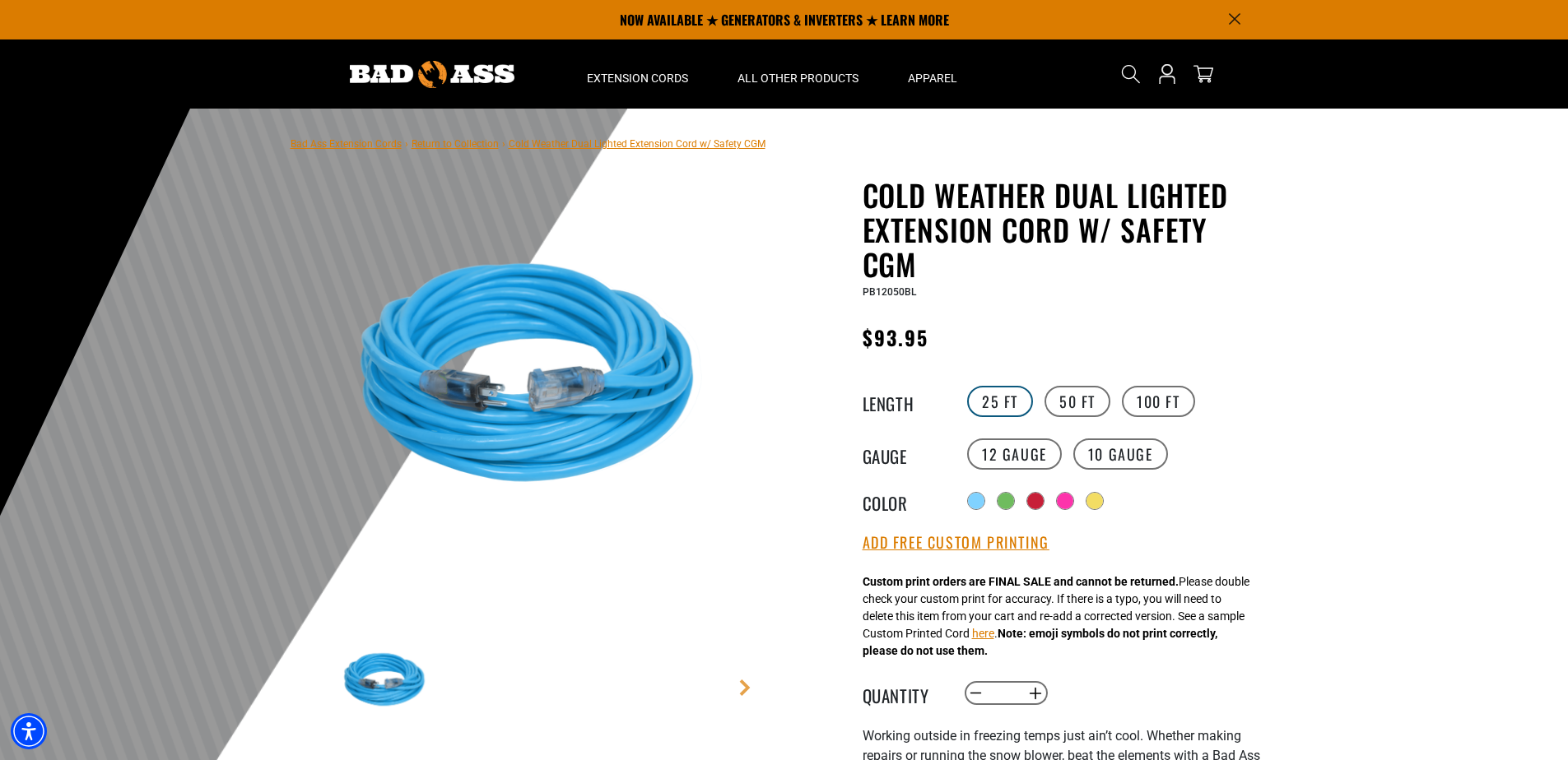
click at [1000, 401] on label "25 FT" at bounding box center [1001, 402] width 66 height 31
click at [1085, 401] on label "50 FT" at bounding box center [1078, 402] width 66 height 31
click at [1009, 408] on label "25 FT" at bounding box center [1001, 402] width 66 height 31
click at [1069, 402] on label "50 FT" at bounding box center [1078, 402] width 66 height 31
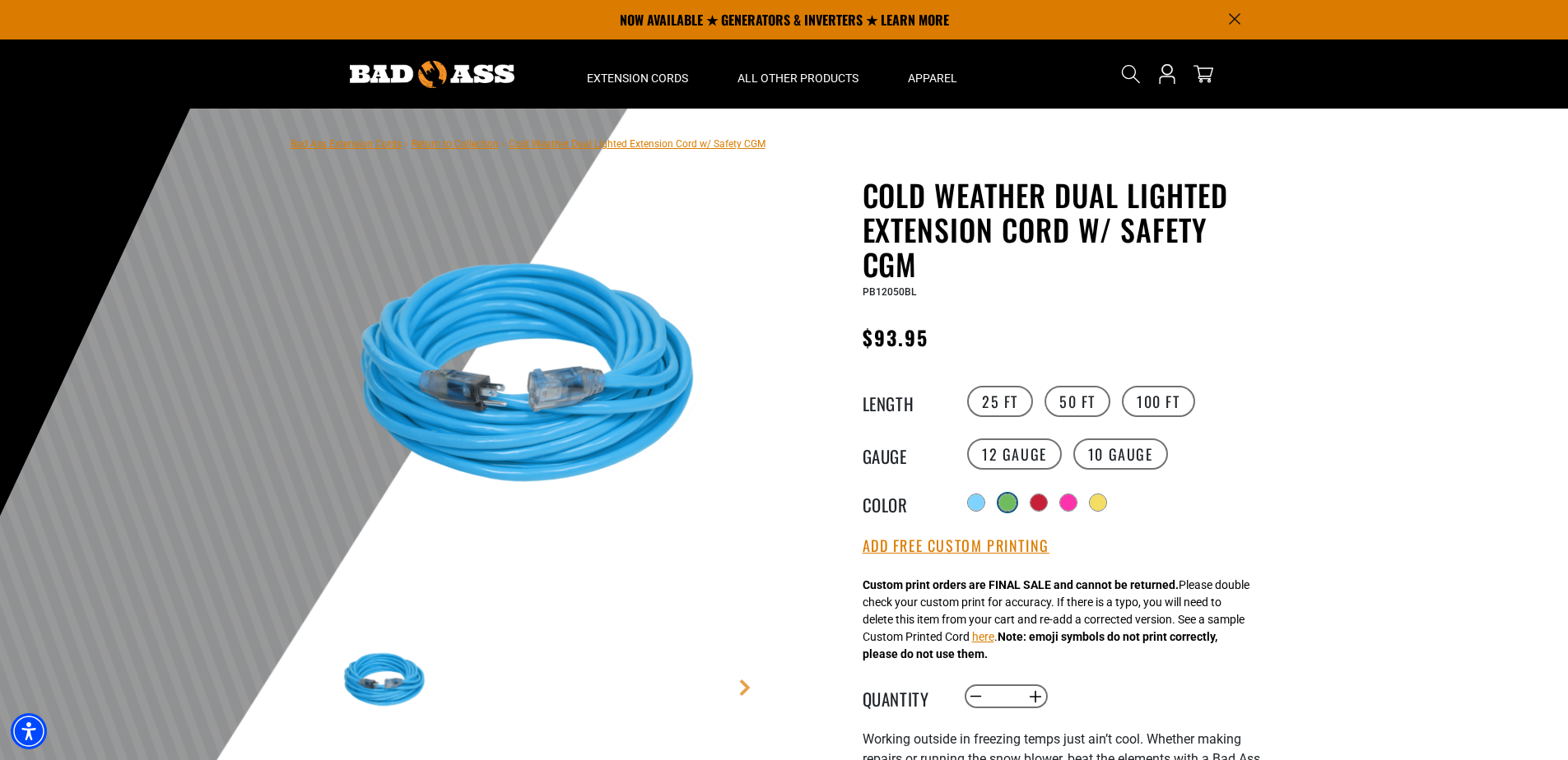
click at [1013, 503] on div at bounding box center [1007, 502] width 16 height 16
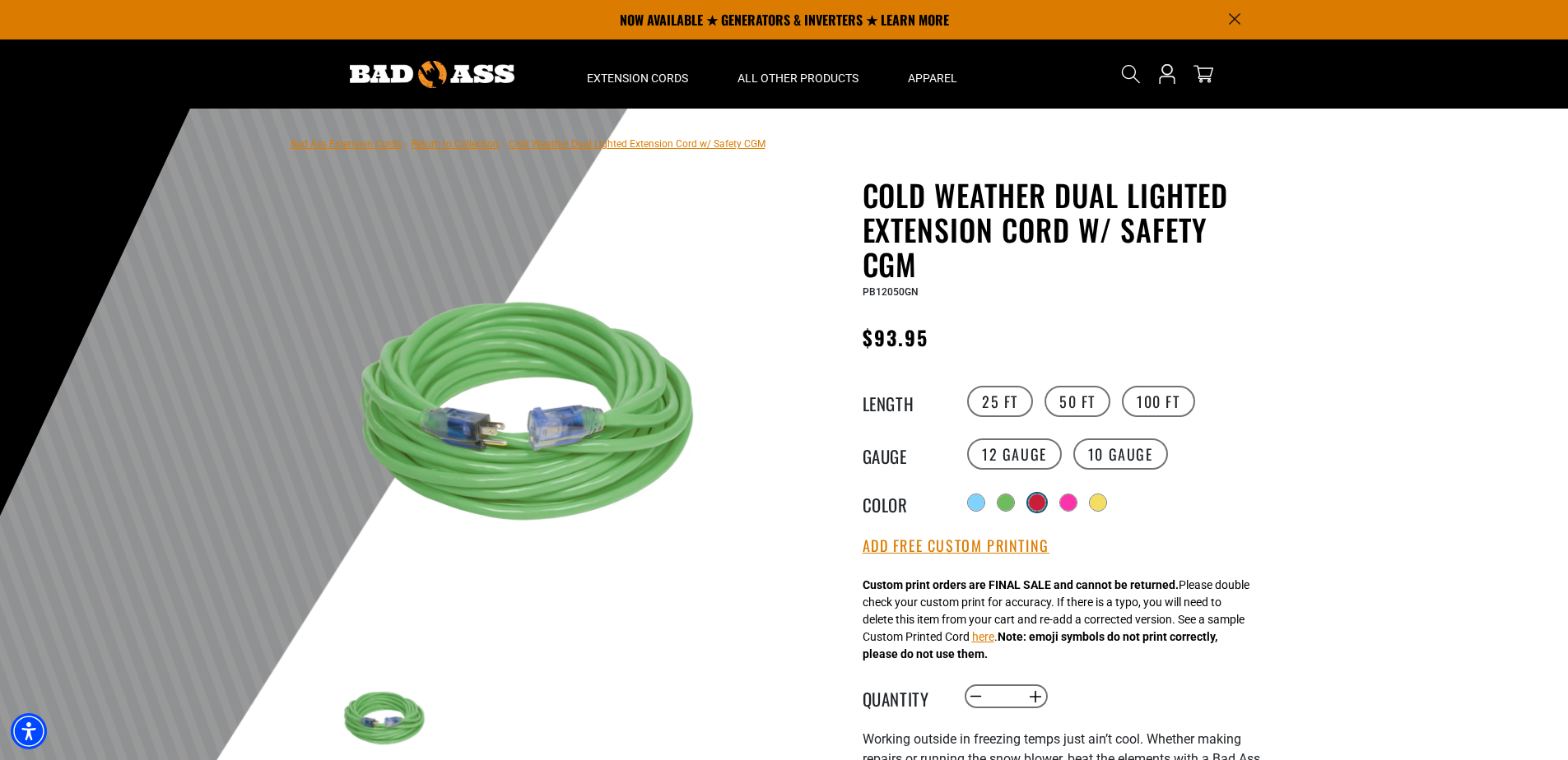
click at [1032, 503] on label "Radio button" at bounding box center [1036, 503] width 21 height 21
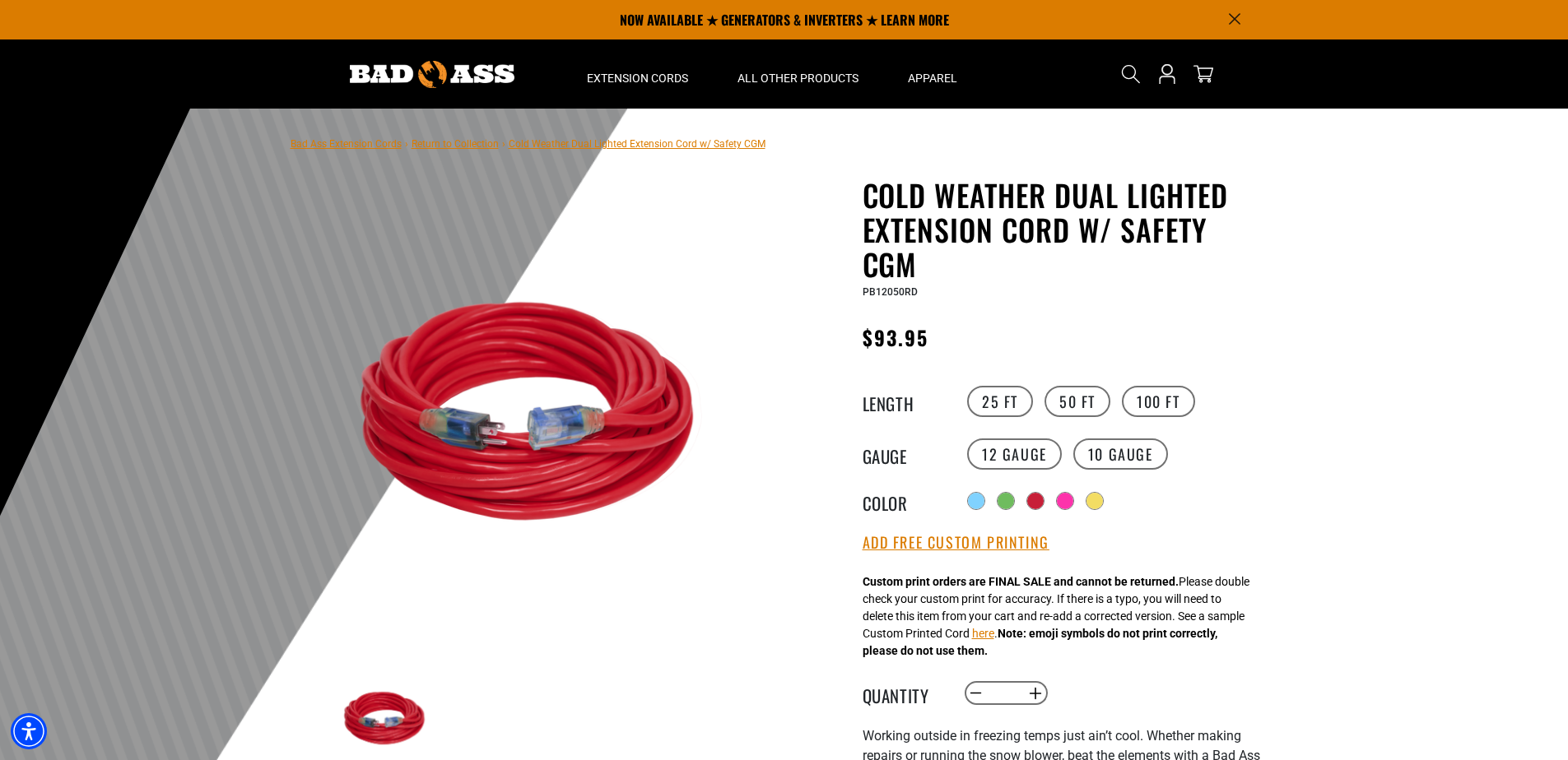
drag, startPoint x: 1074, startPoint y: 505, endPoint x: 1091, endPoint y: 505, distance: 17.0
click at [1074, 505] on div at bounding box center [1064, 500] width 16 height 16
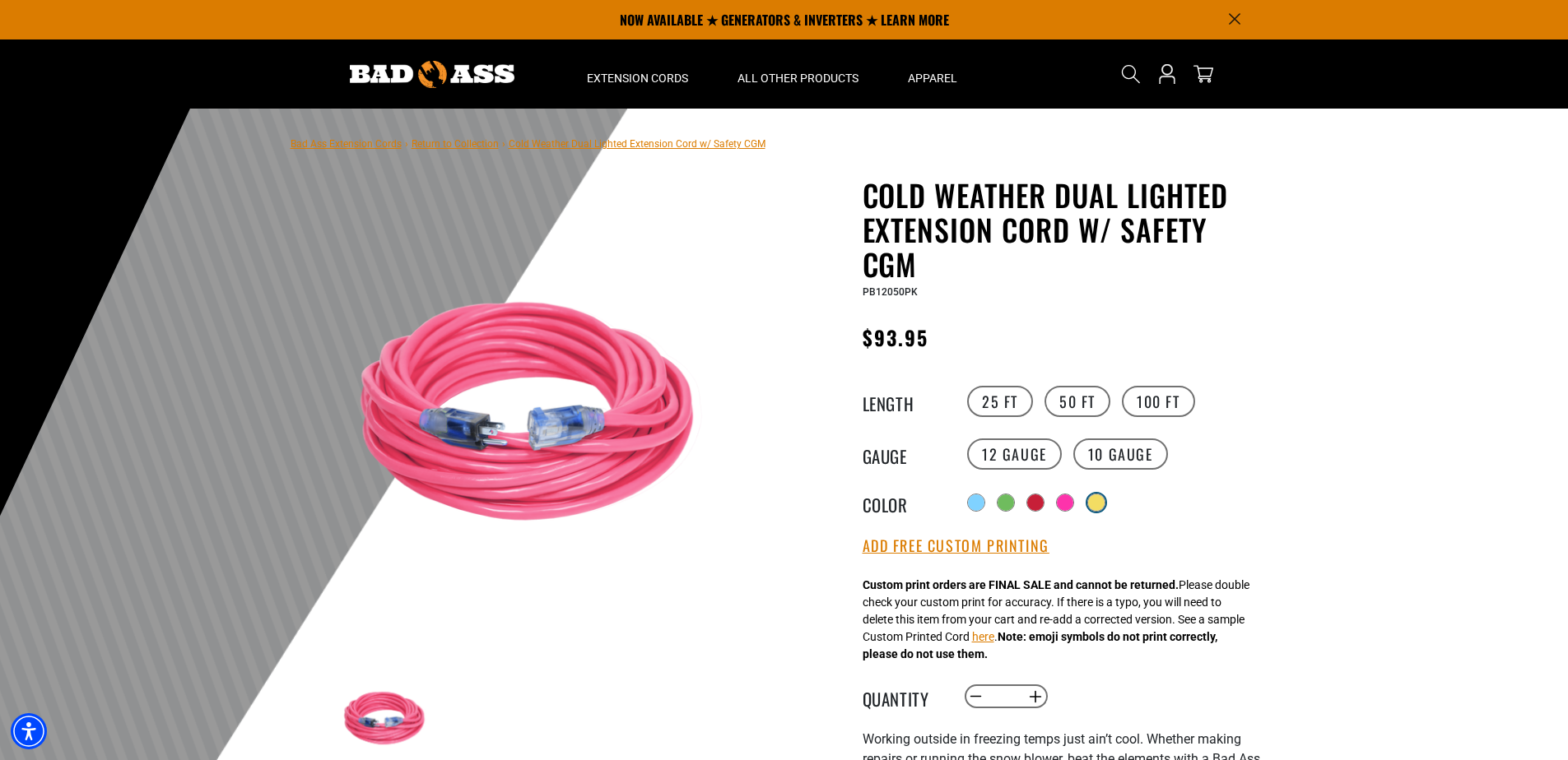
click at [1096, 505] on div at bounding box center [1096, 502] width 16 height 16
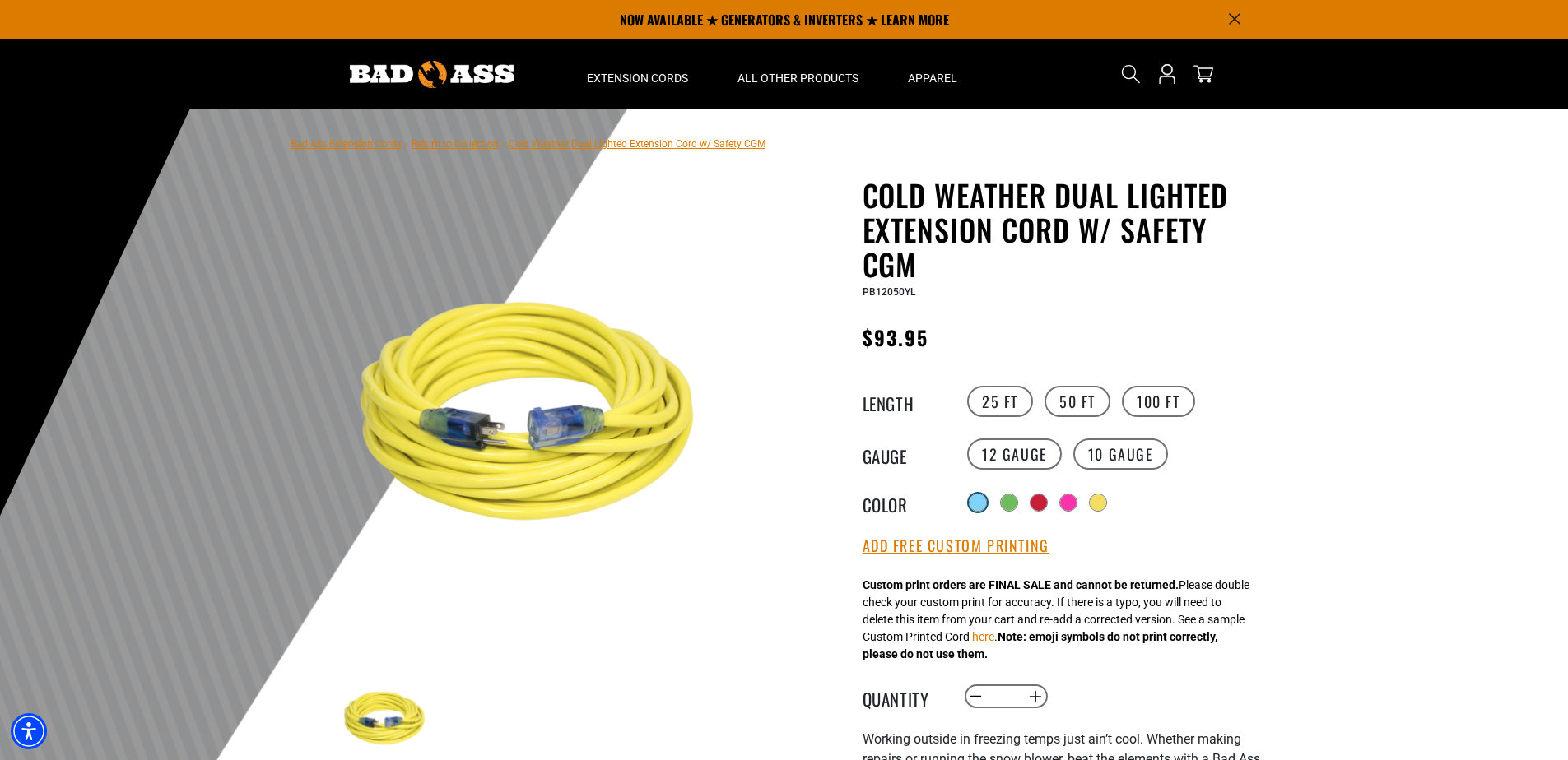
click at [973, 504] on div at bounding box center [978, 502] width 16 height 16
